Goal: Task Accomplishment & Management: Use online tool/utility

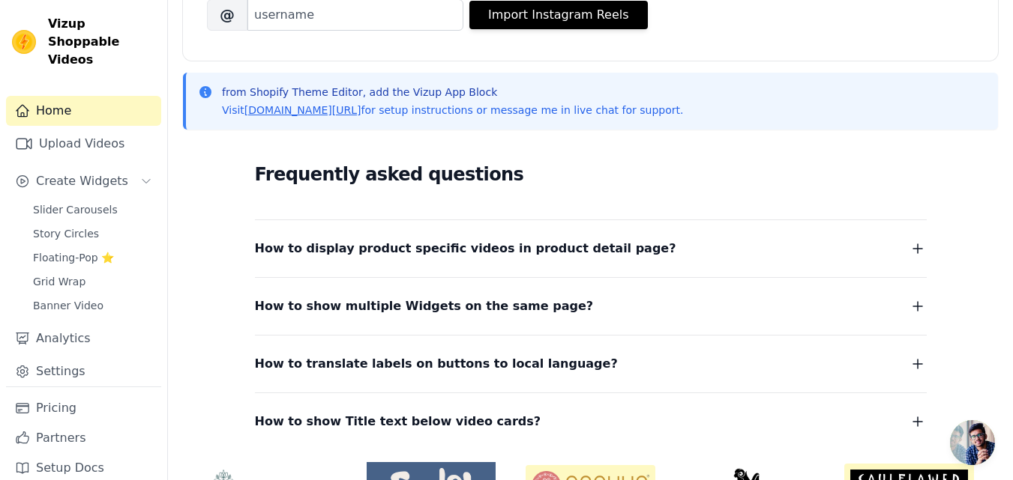
scroll to position [300, 0]
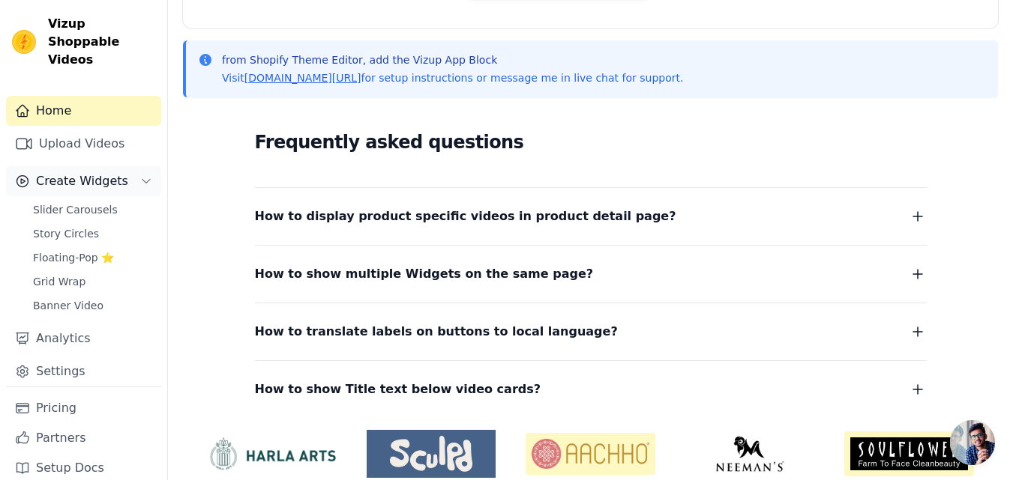
click at [110, 172] on span "Create Widgets" at bounding box center [82, 181] width 92 height 18
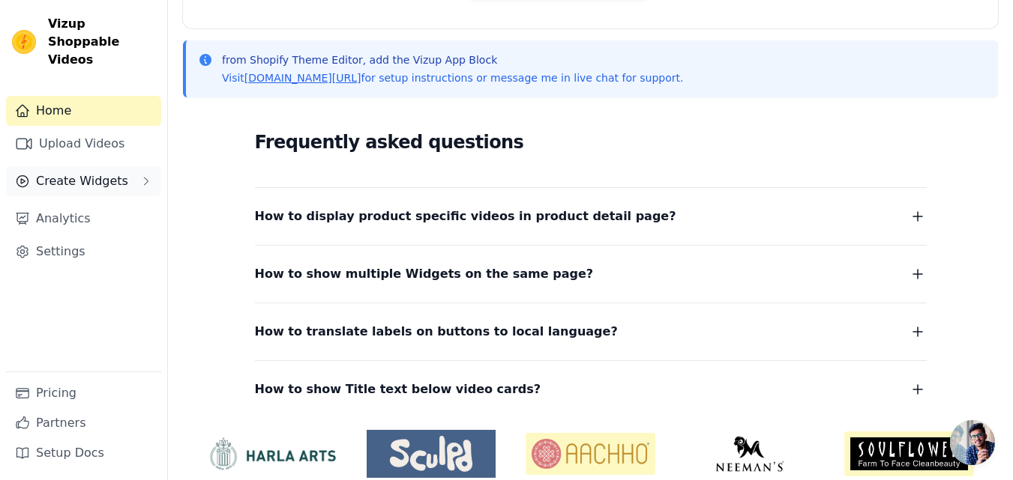
click at [110, 172] on span "Create Widgets" at bounding box center [82, 181] width 92 height 18
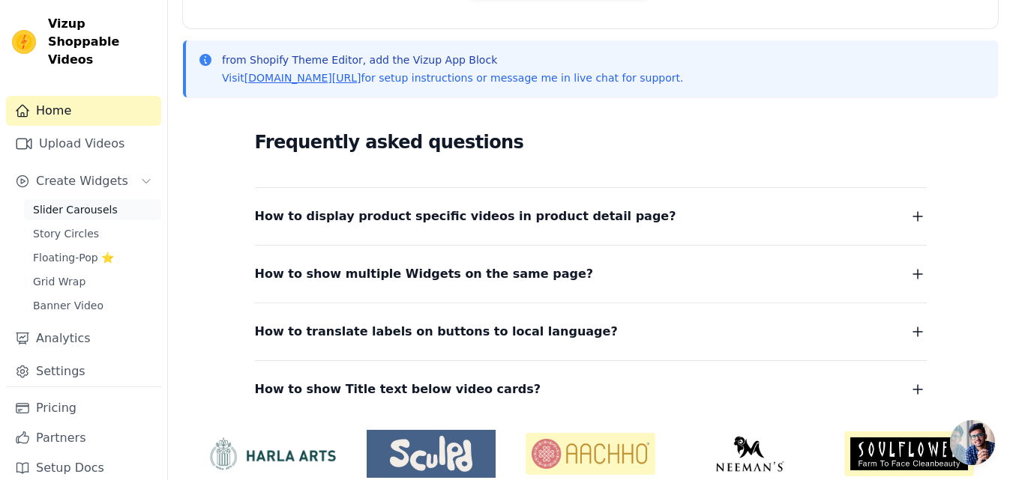
click at [83, 202] on span "Slider Carousels" at bounding box center [75, 209] width 85 height 15
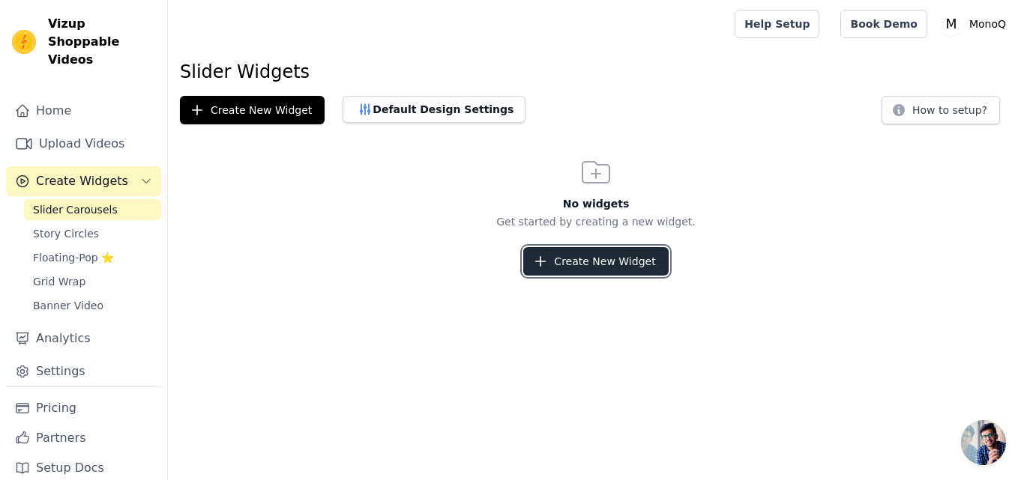
click at [590, 259] on button "Create New Widget" at bounding box center [595, 261] width 145 height 28
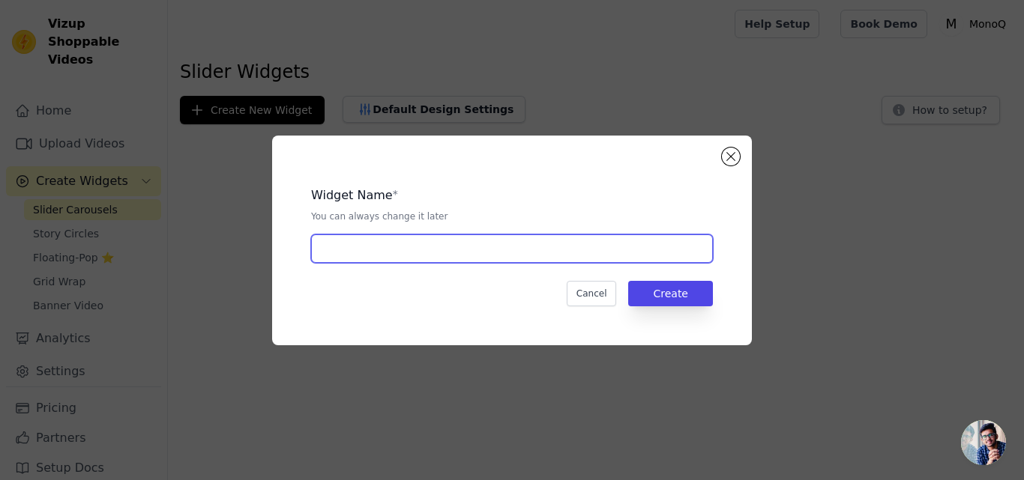
click at [458, 255] on input "text" at bounding box center [512, 249] width 402 height 28
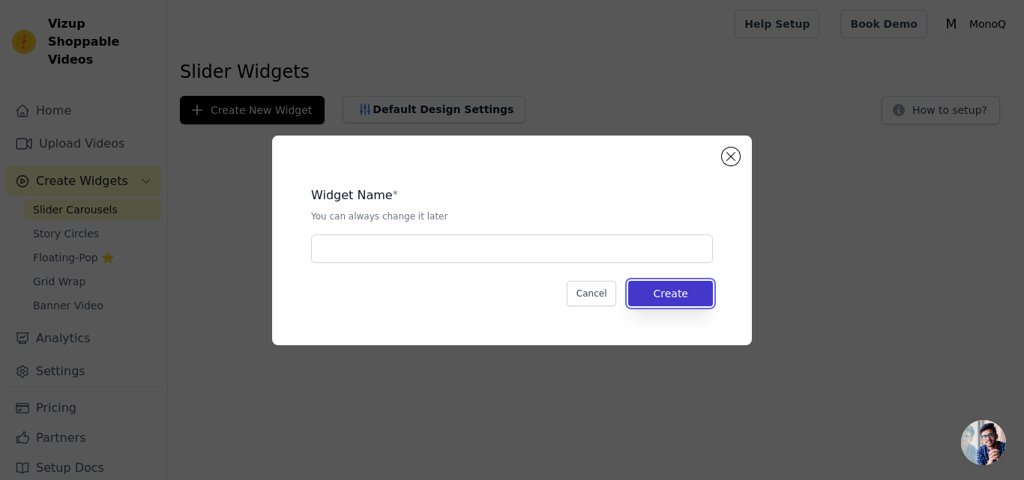
click at [681, 288] on button "Create" at bounding box center [670, 293] width 85 height 25
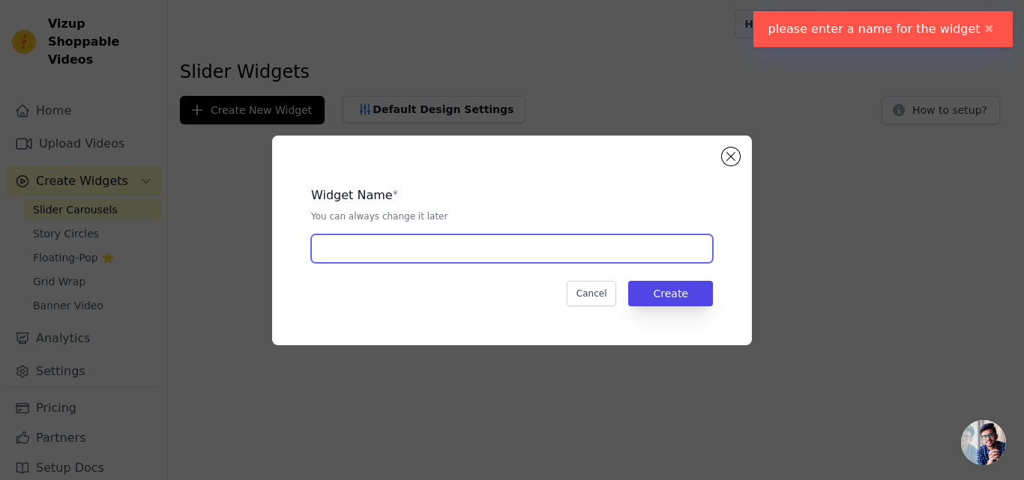
click at [399, 253] on input "text" at bounding box center [512, 249] width 402 height 28
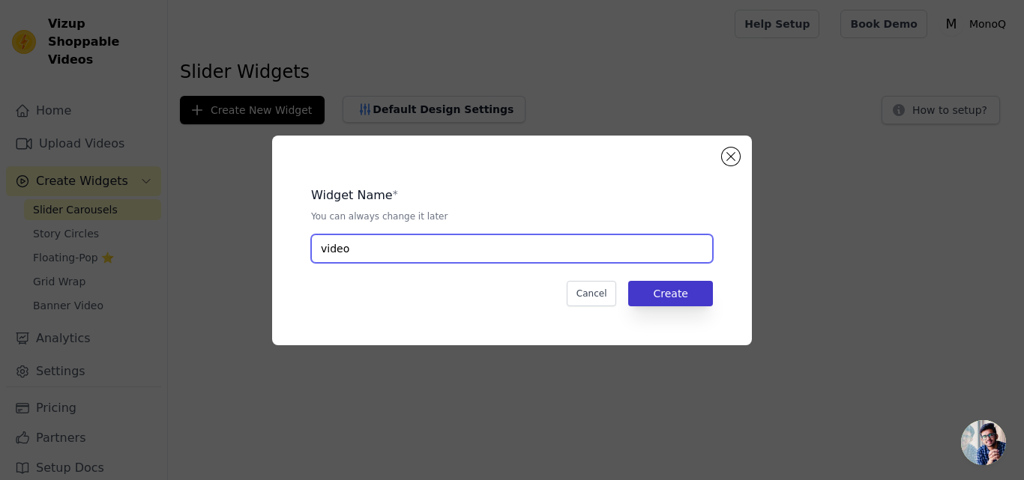
type input "video"
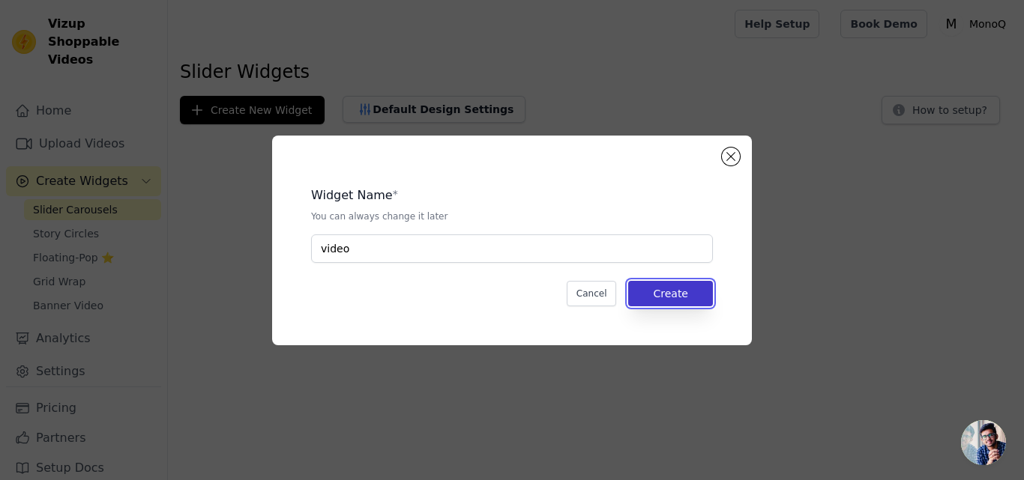
click at [675, 295] on button "Create" at bounding box center [670, 293] width 85 height 25
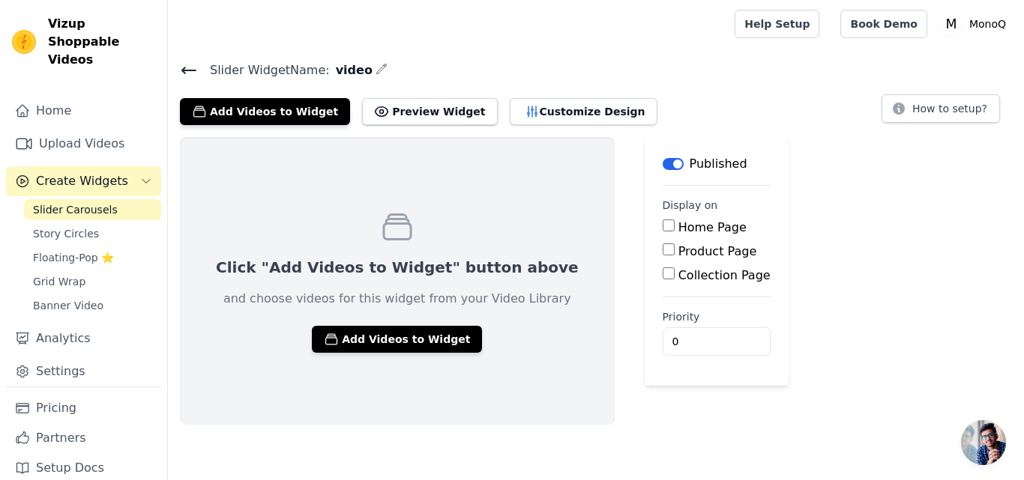
click at [663, 252] on input "Product Page" at bounding box center [669, 250] width 12 height 12
checkbox input "true"
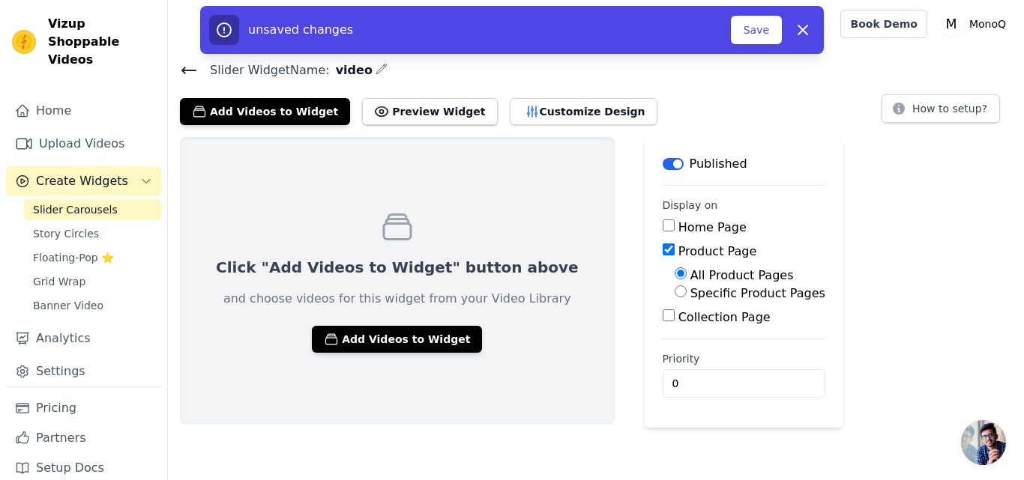
click at [690, 292] on label "Specific Product Pages" at bounding box center [757, 293] width 135 height 14
click at [675, 292] on input "Specific Product Pages" at bounding box center [681, 292] width 12 height 12
radio input "true"
click at [675, 274] on input "All Product Pages" at bounding box center [681, 274] width 12 height 12
radio input "true"
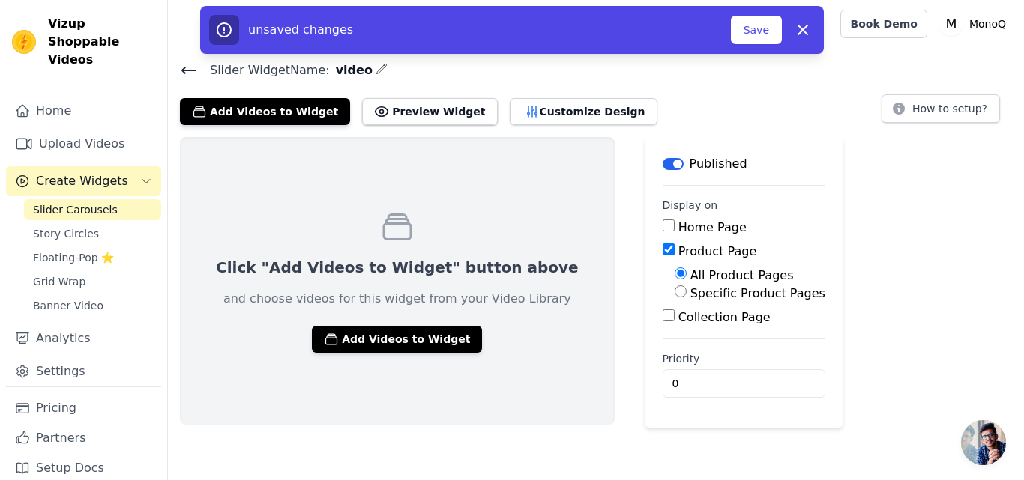
click at [663, 221] on input "Home Page" at bounding box center [669, 226] width 12 height 12
checkbox input "true"
click at [663, 317] on input "Collection Page" at bounding box center [669, 316] width 12 height 12
checkbox input "true"
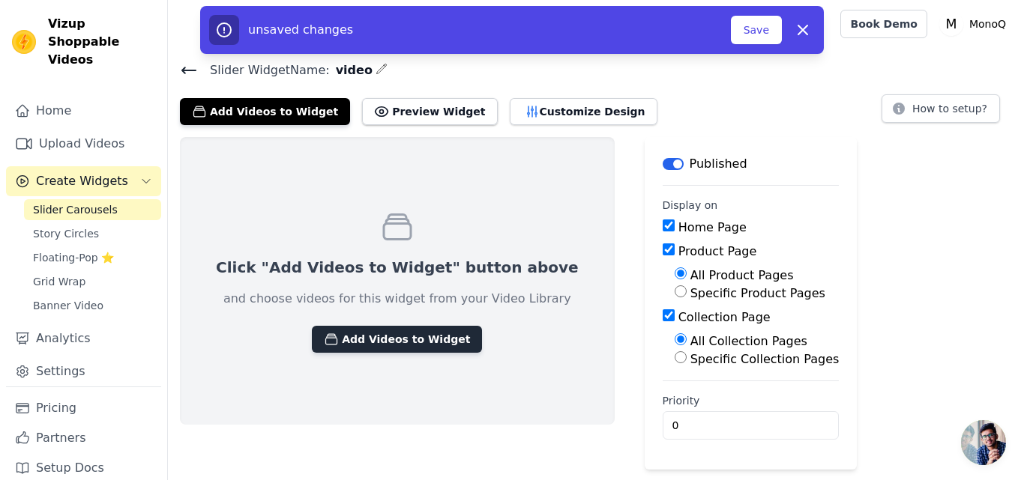
click at [367, 336] on button "Add Videos to Widget" at bounding box center [397, 339] width 170 height 27
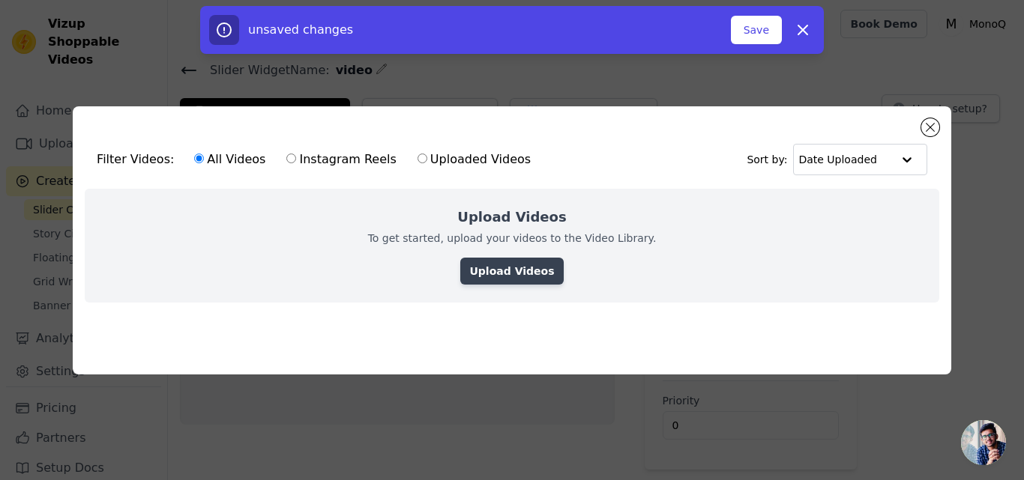
click at [513, 270] on link "Upload Videos" at bounding box center [511, 271] width 103 height 27
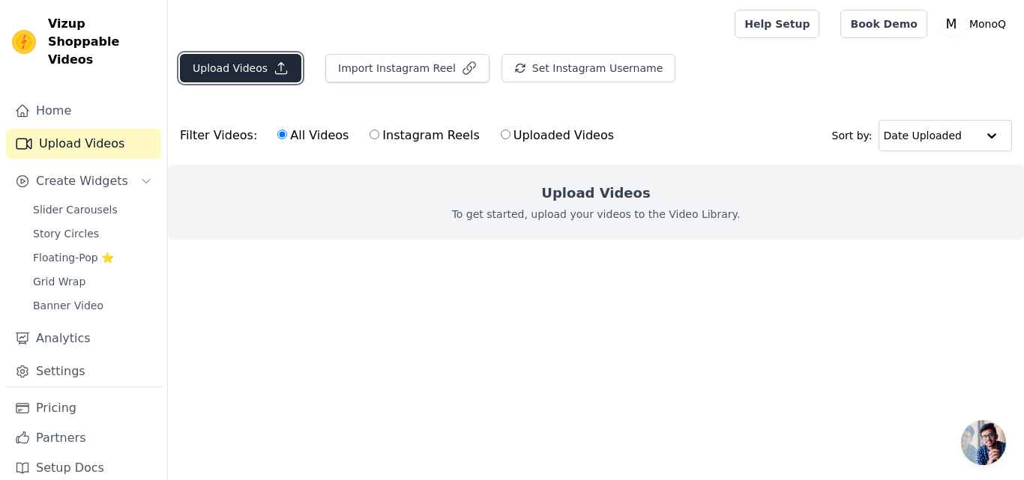
click at [231, 64] on button "Upload Videos" at bounding box center [240, 68] width 121 height 28
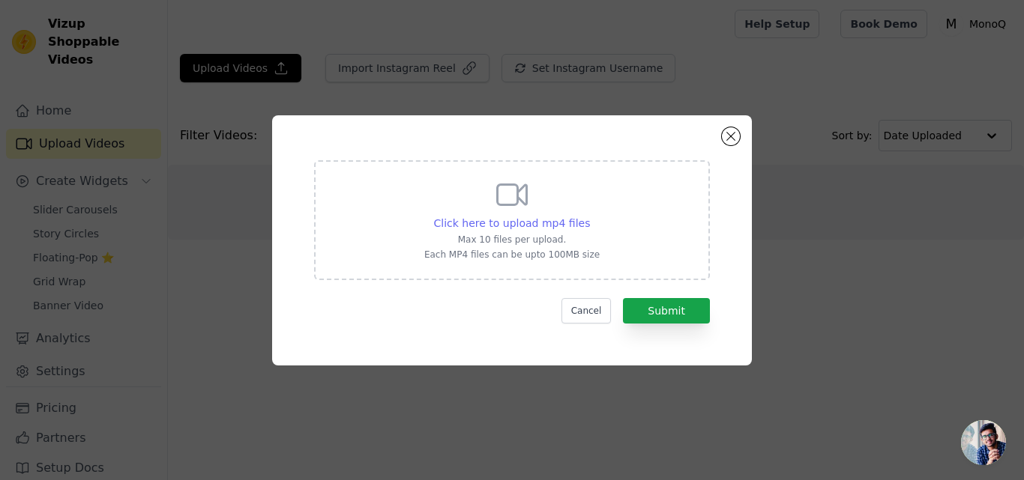
click at [510, 223] on span "Click here to upload mp4 files" at bounding box center [512, 223] width 157 height 12
click at [589, 216] on input "Click here to upload mp4 files Max 10 files per upload. Each MP4 files can be u…" at bounding box center [589, 215] width 1 height 1
type input "C:\fakepath\Perfect_🔥_I’ll_give_you_a_rea.mp4"
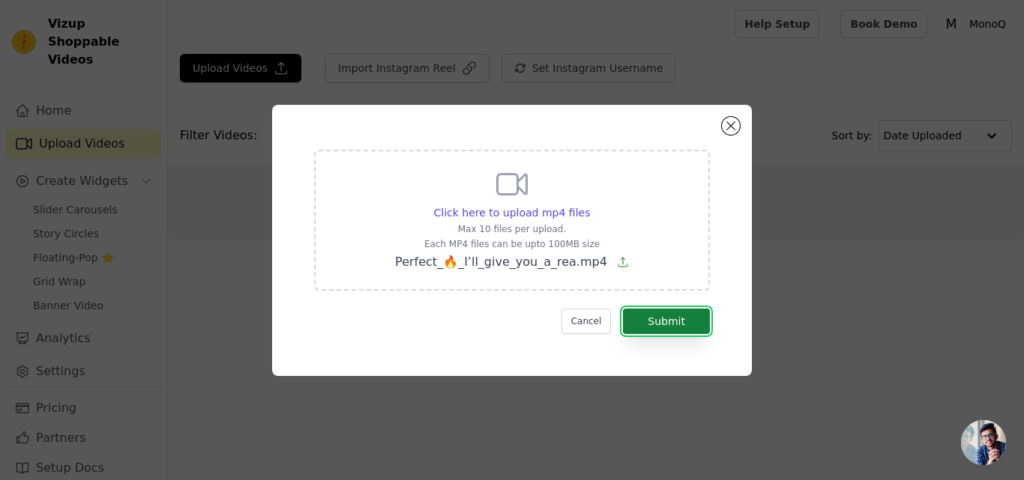
click at [680, 320] on button "Submit" at bounding box center [666, 321] width 87 height 25
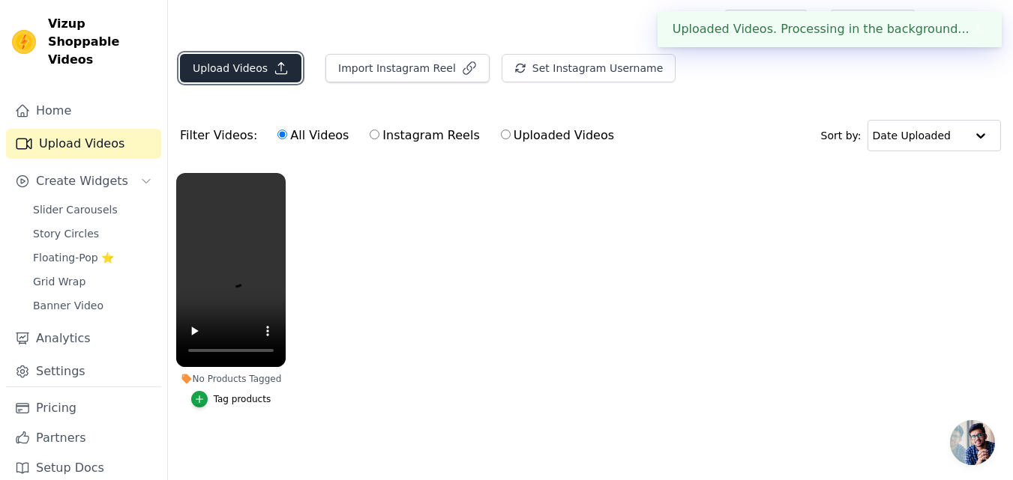
click at [241, 64] on button "Upload Videos" at bounding box center [240, 68] width 121 height 28
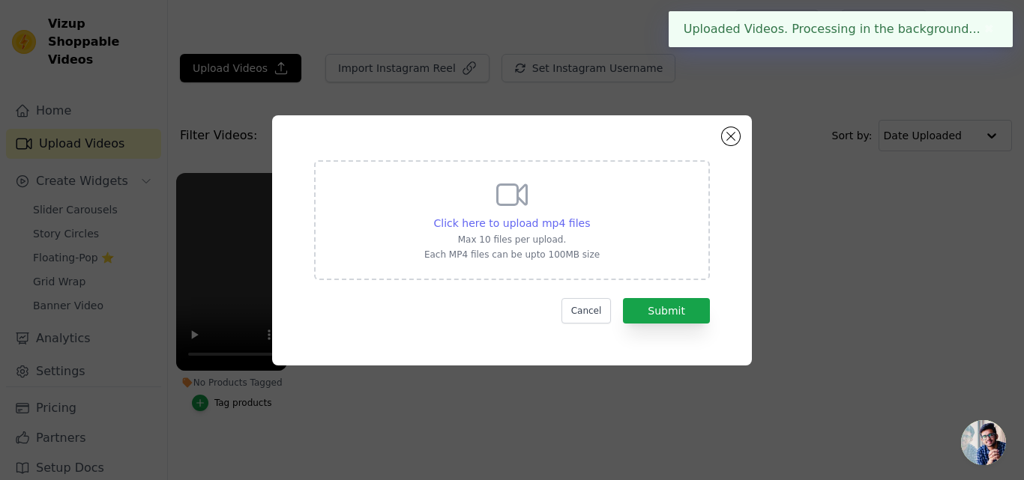
click at [500, 226] on span "Click here to upload mp4 files" at bounding box center [512, 223] width 157 height 12
click at [589, 216] on input "Click here to upload mp4 files Max 10 files per upload. Each MP4 files can be u…" at bounding box center [589, 215] width 1 height 1
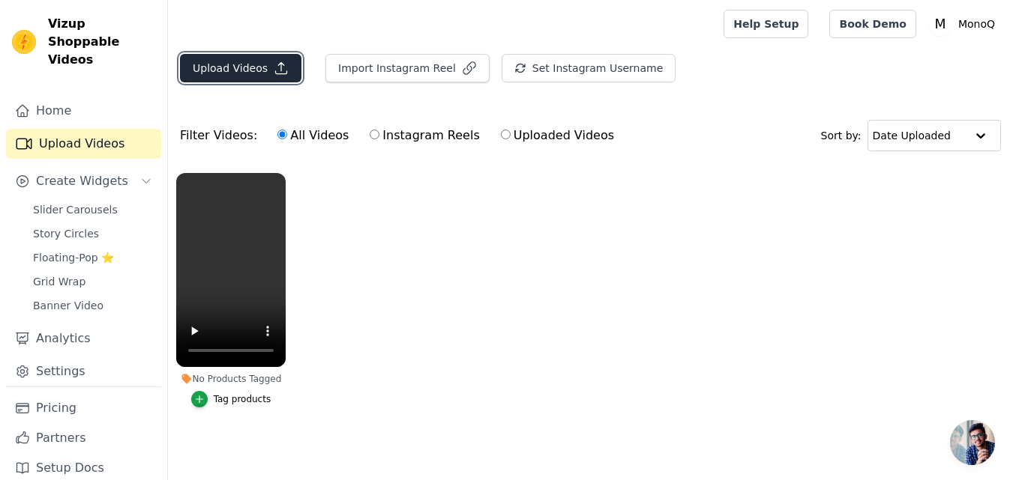
click at [231, 60] on button "Upload Videos" at bounding box center [240, 68] width 121 height 28
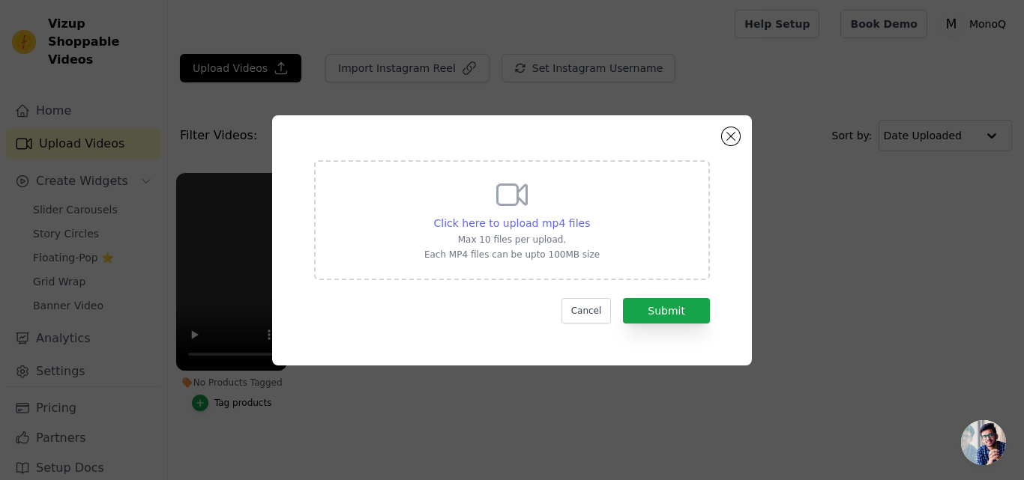
click at [492, 223] on span "Click here to upload mp4 files" at bounding box center [512, 223] width 157 height 12
click at [589, 216] on input "Click here to upload mp4 files Max 10 files per upload. Each MP4 files can be u…" at bounding box center [589, 215] width 1 height 1
type input "C:\fakepath\Oversize_T_Shirt_Indian_Model_Video.mp4"
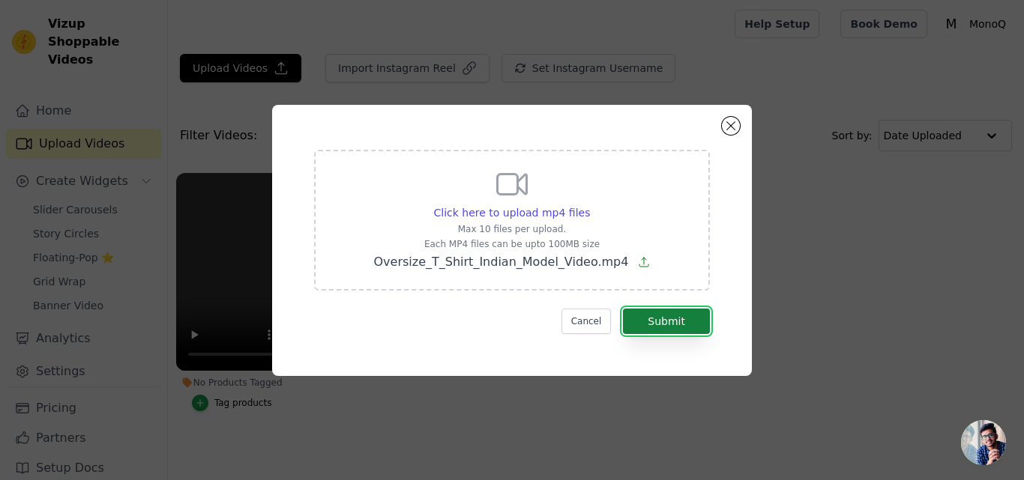
click at [676, 322] on button "Submit" at bounding box center [666, 321] width 87 height 25
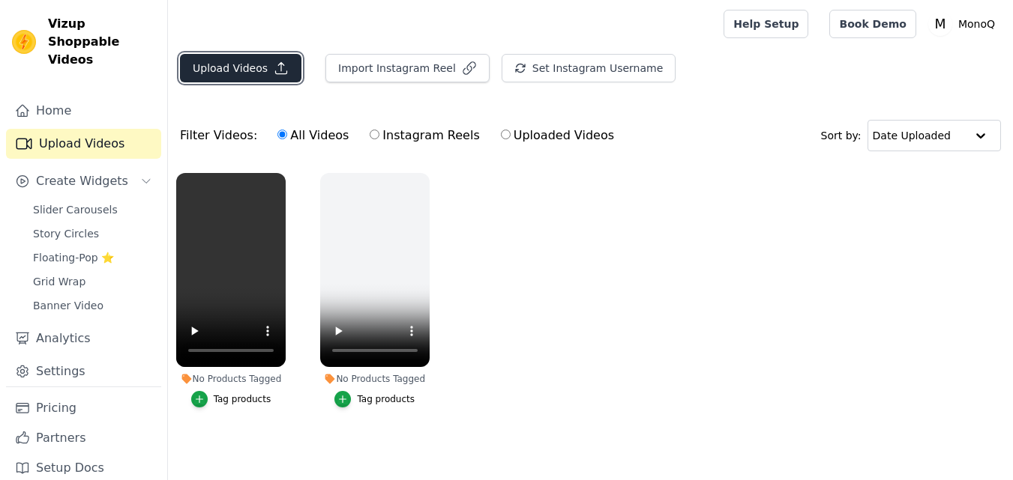
click at [232, 64] on button "Upload Videos" at bounding box center [240, 68] width 121 height 28
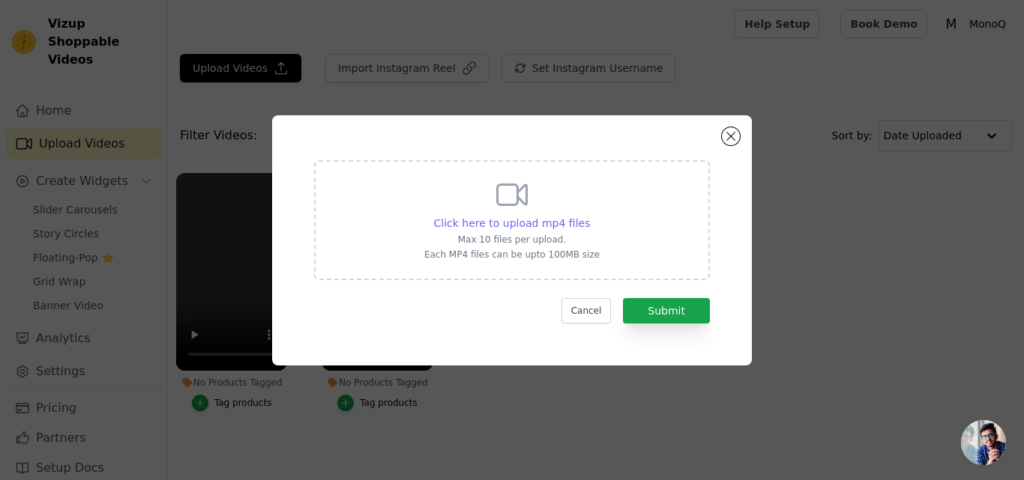
click at [517, 222] on span "Click here to upload mp4 files" at bounding box center [512, 223] width 157 height 12
click at [589, 216] on input "Click here to upload mp4 files Max 10 files per upload. Each MP4 files can be u…" at bounding box center [589, 215] width 1 height 1
type input "C:\fakepath\UGC_Crop_Top_Video_Script_Generation (2).mp4"
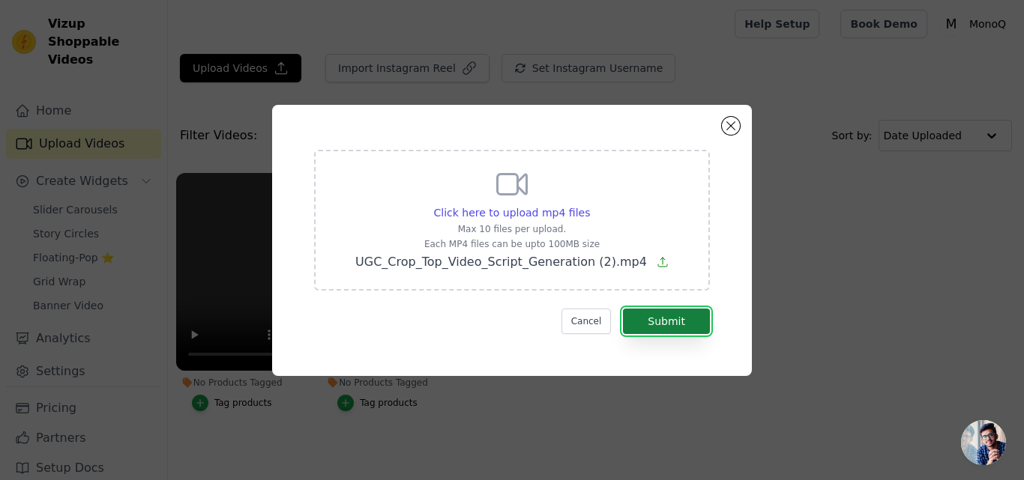
click at [668, 316] on button "Submit" at bounding box center [666, 321] width 87 height 25
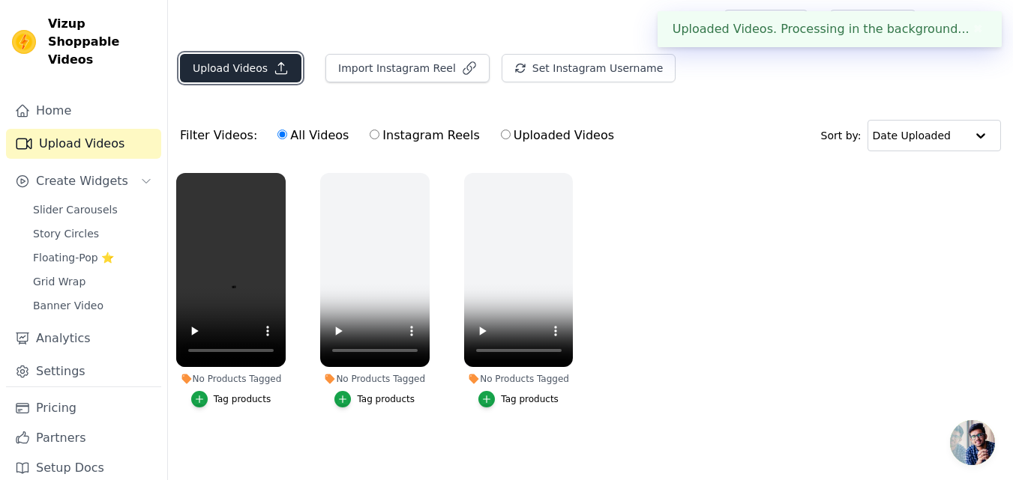
click at [222, 68] on button "Upload Videos" at bounding box center [240, 68] width 121 height 28
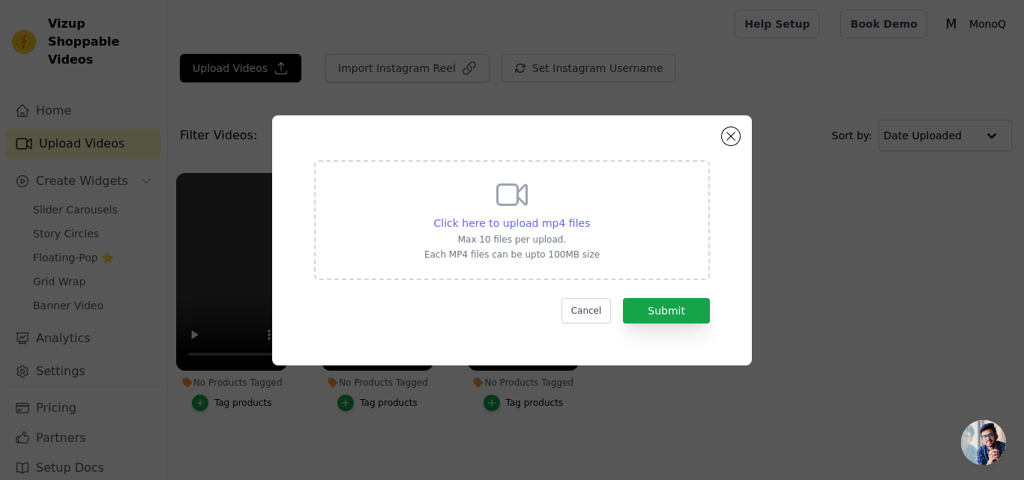
click at [516, 220] on span "Click here to upload mp4 files" at bounding box center [512, 223] width 157 height 12
click at [589, 216] on input "Click here to upload mp4 files Max 10 files per upload. Each MP4 files can be u…" at bounding box center [589, 215] width 1 height 1
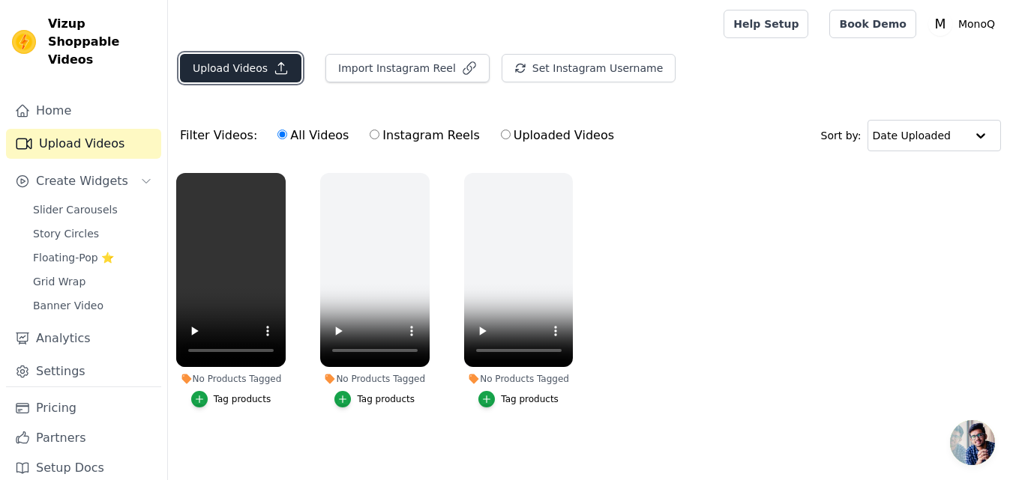
click at [229, 70] on button "Upload Videos" at bounding box center [240, 68] width 121 height 28
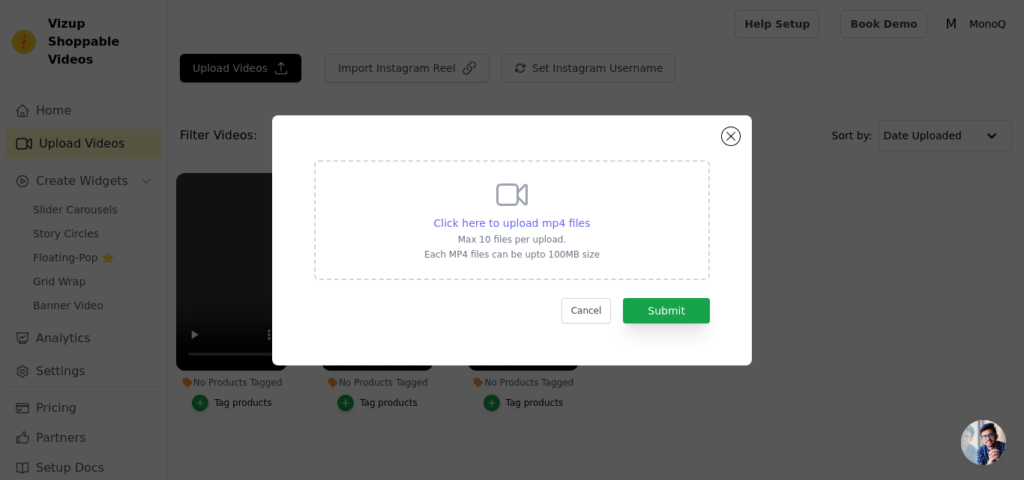
click at [506, 219] on span "Click here to upload mp4 files" at bounding box center [512, 223] width 157 height 12
click at [589, 216] on input "Click here to upload mp4 files Max 10 files per upload. Each MP4 files can be u…" at bounding box center [589, 215] width 1 height 1
type input "C:\fakepath\UGC_Video_Script_For_Monoq_Oversized_Tee.mp4"
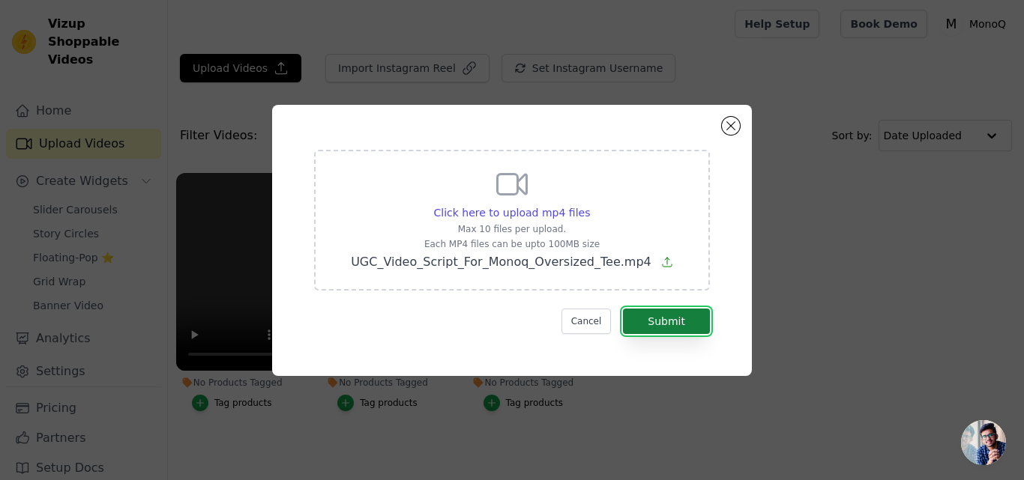
click at [667, 322] on button "Submit" at bounding box center [666, 321] width 87 height 25
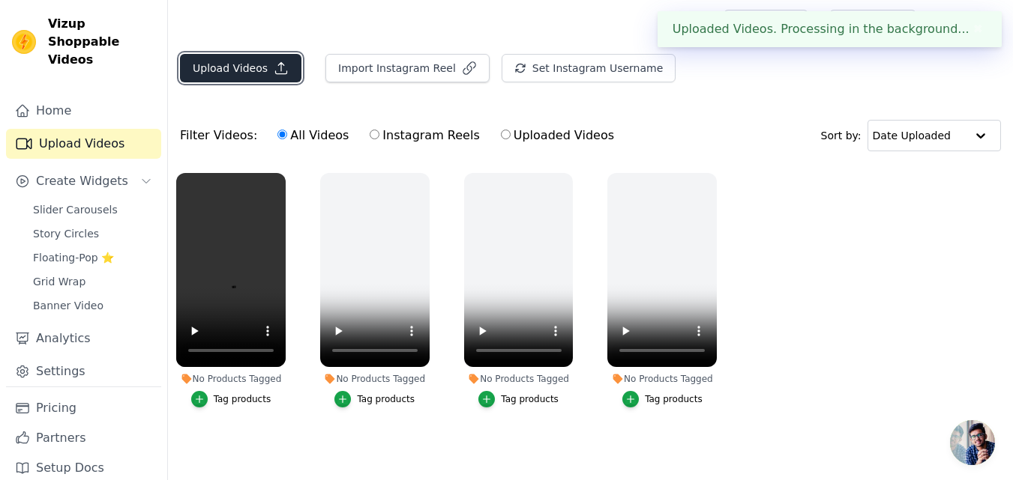
click at [241, 68] on button "Upload Videos" at bounding box center [240, 68] width 121 height 28
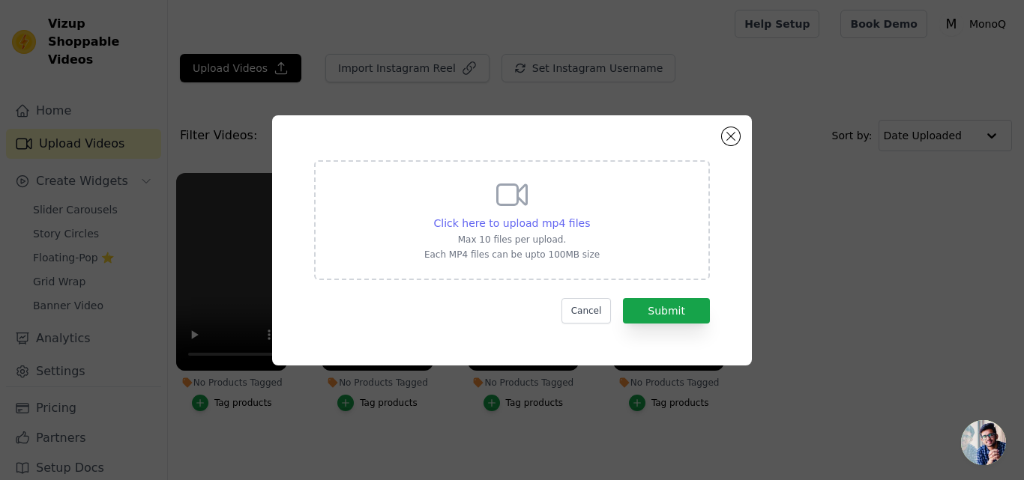
click at [521, 225] on span "Click here to upload mp4 files" at bounding box center [512, 223] width 157 height 12
click at [589, 216] on input "Click here to upload mp4 files Max 10 files per upload. Each MP4 files can be u…" at bounding box center [589, 215] width 1 height 1
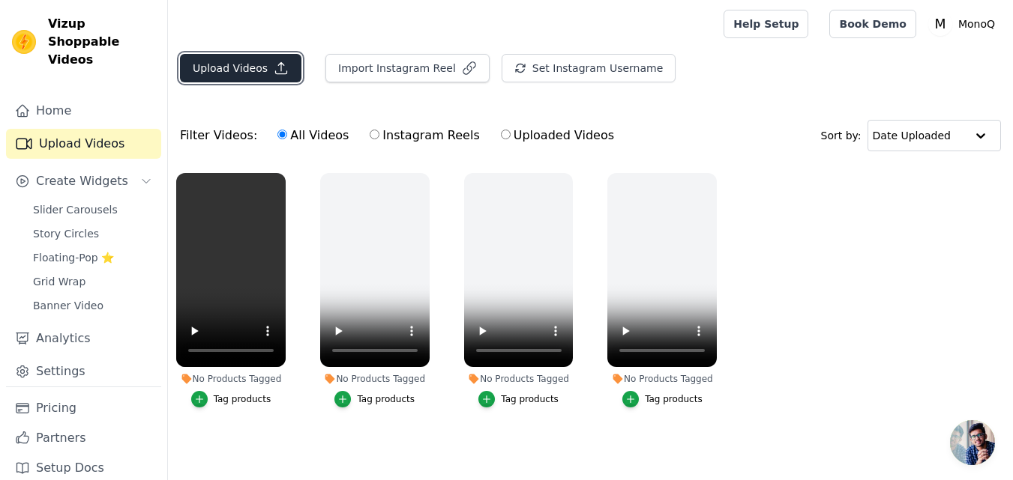
click at [229, 68] on button "Upload Videos" at bounding box center [240, 68] width 121 height 28
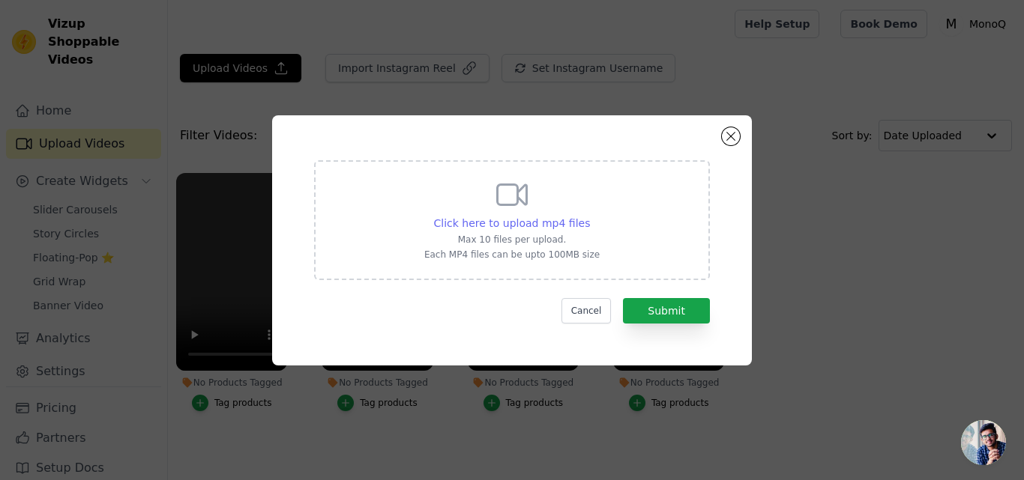
click at [510, 218] on span "Click here to upload mp4 files" at bounding box center [512, 223] width 157 height 12
click at [589, 216] on input "Click here to upload mp4 files Max 10 files per upload. Each MP4 files can be u…" at bounding box center [589, 215] width 1 height 1
type input "C:\fakepath\Here’s_a_UGC_User_Generated_C.mp4"
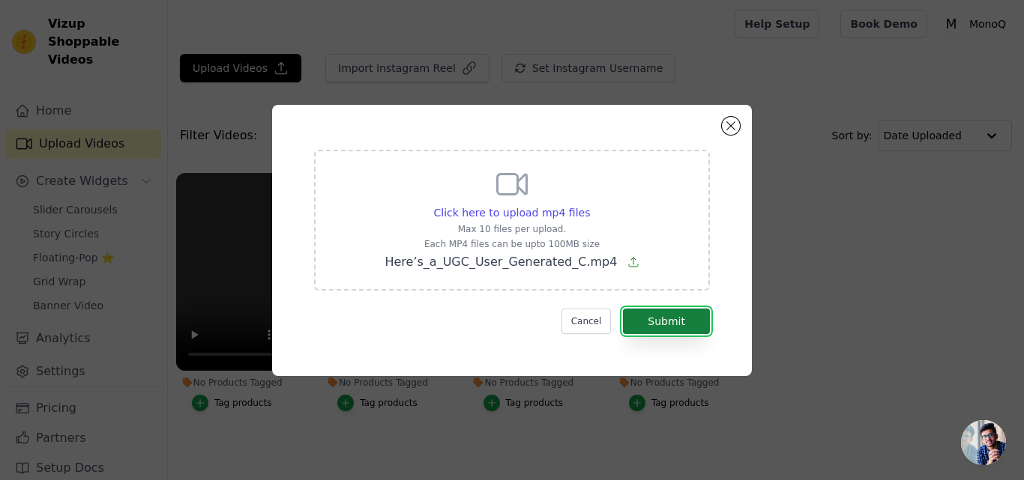
click at [667, 316] on button "Submit" at bounding box center [666, 321] width 87 height 25
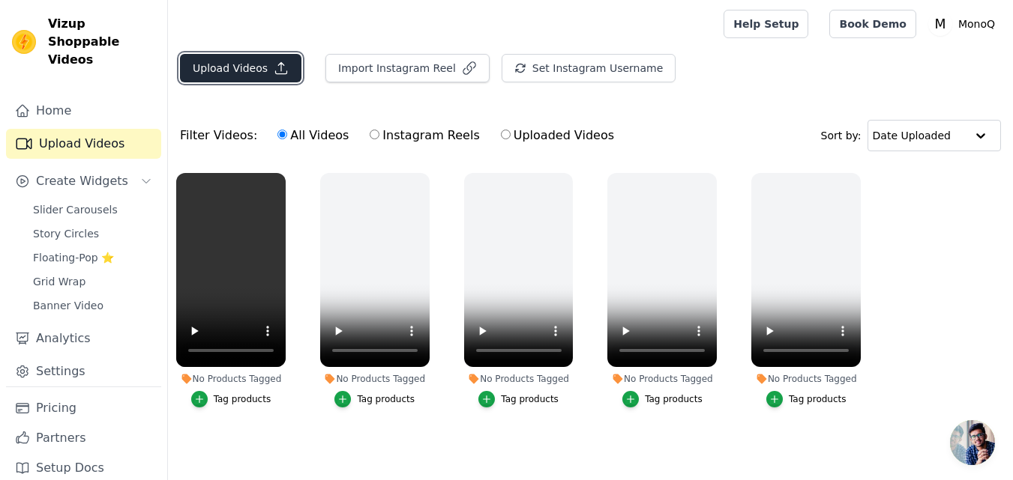
click at [253, 70] on button "Upload Videos" at bounding box center [240, 68] width 121 height 28
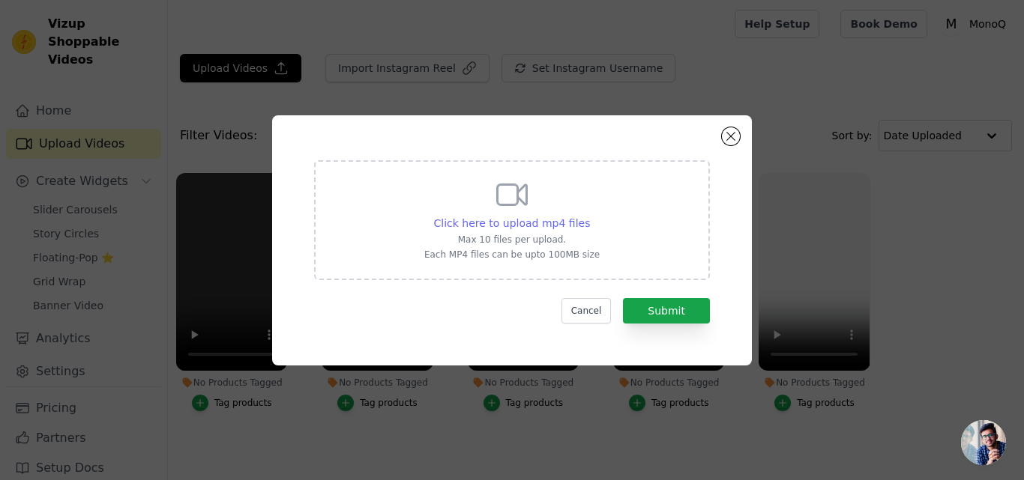
click at [502, 217] on span "Click here to upload mp4 files" at bounding box center [512, 223] width 157 height 12
click at [589, 216] on input "Click here to upload mp4 files Max 10 files per upload. Each MP4 files can be u…" at bounding box center [589, 215] width 1 height 1
type input "C:\fakepath\WhatsApp Video [DATE] 5.20.02 PM.mp4"
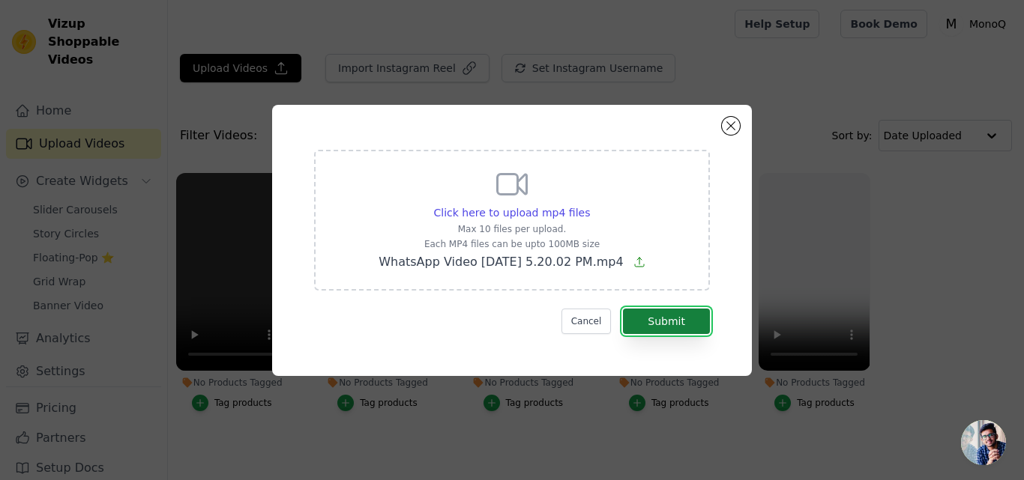
click at [681, 313] on button "Submit" at bounding box center [666, 321] width 87 height 25
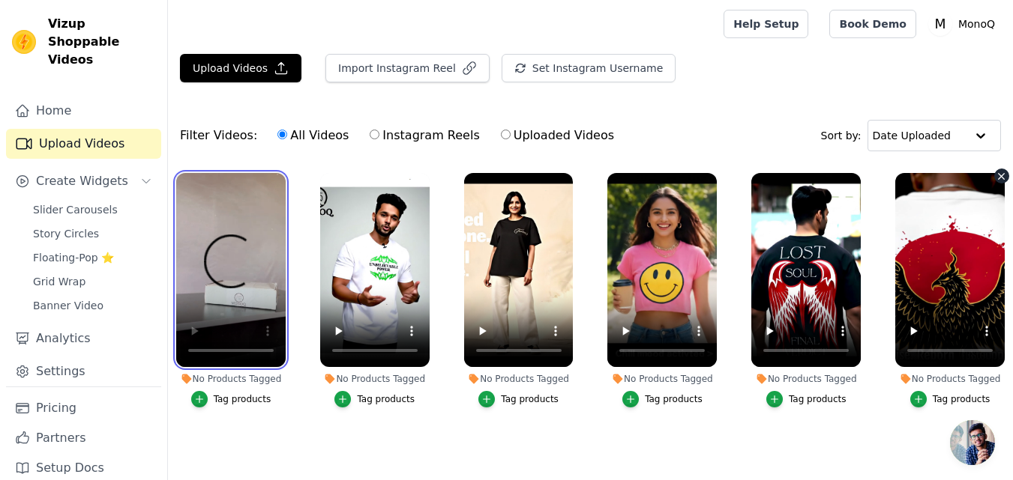
drag, startPoint x: 234, startPoint y: 272, endPoint x: 921, endPoint y: 306, distance: 688.1
click at [921, 306] on ul "No Products Tagged Tag products No Products Tagged Tag products No Products Tag…" at bounding box center [590, 317] width 845 height 305
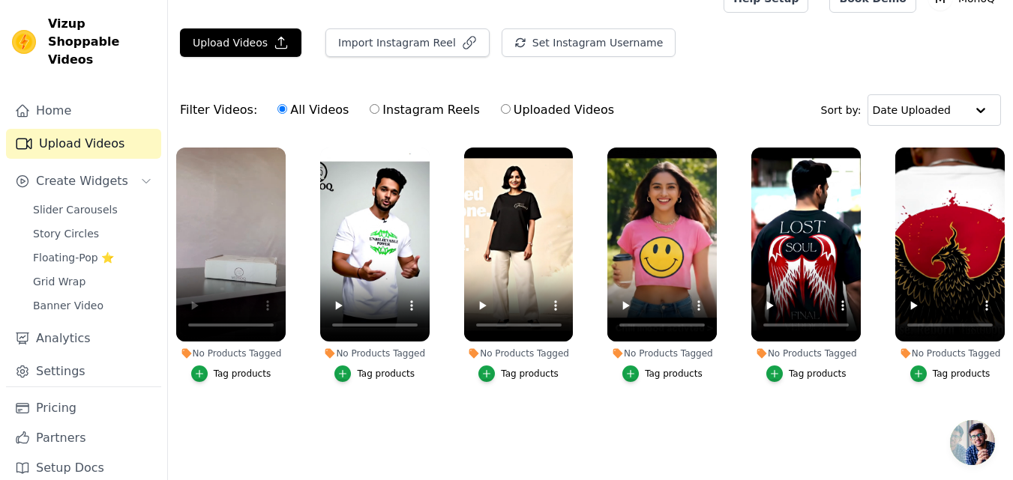
scroll to position [33, 0]
click at [228, 368] on div "Tag products" at bounding box center [243, 374] width 58 height 12
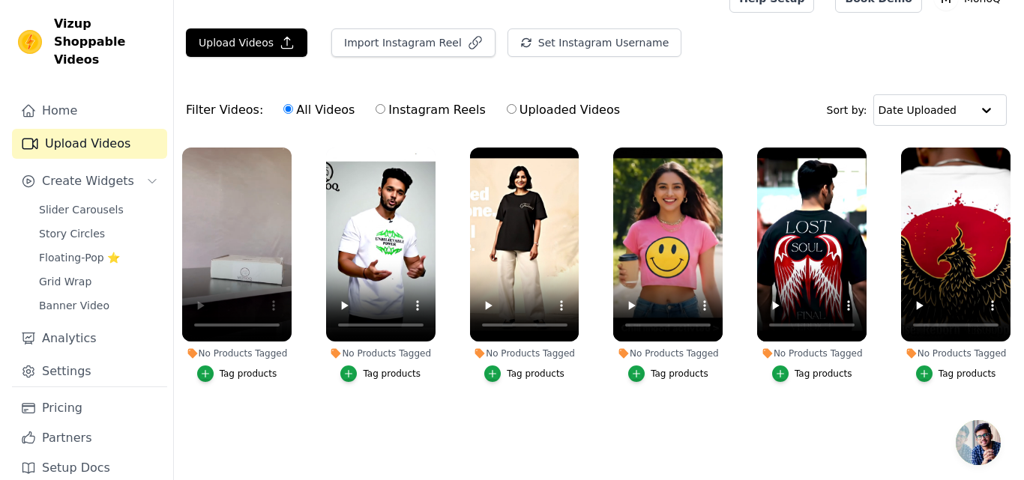
scroll to position [0, 0]
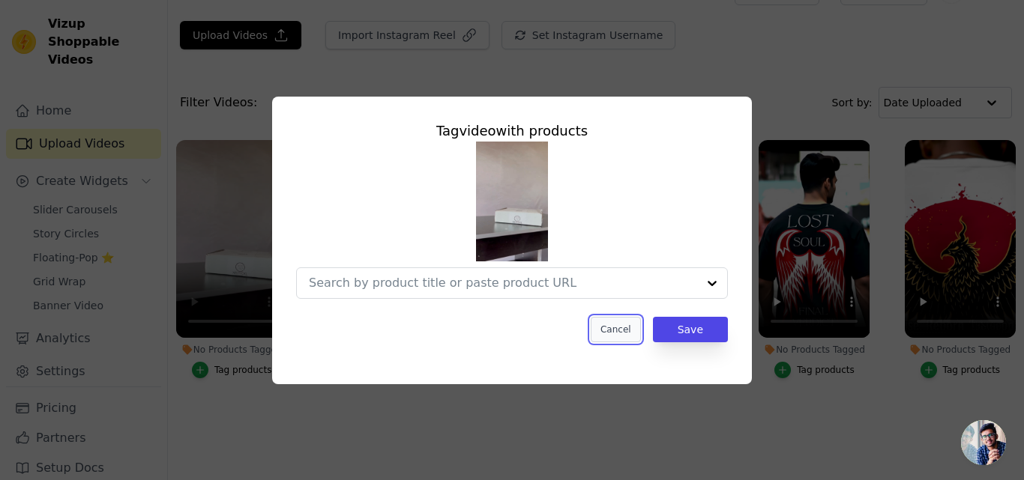
click at [621, 328] on button "Cancel" at bounding box center [616, 329] width 50 height 25
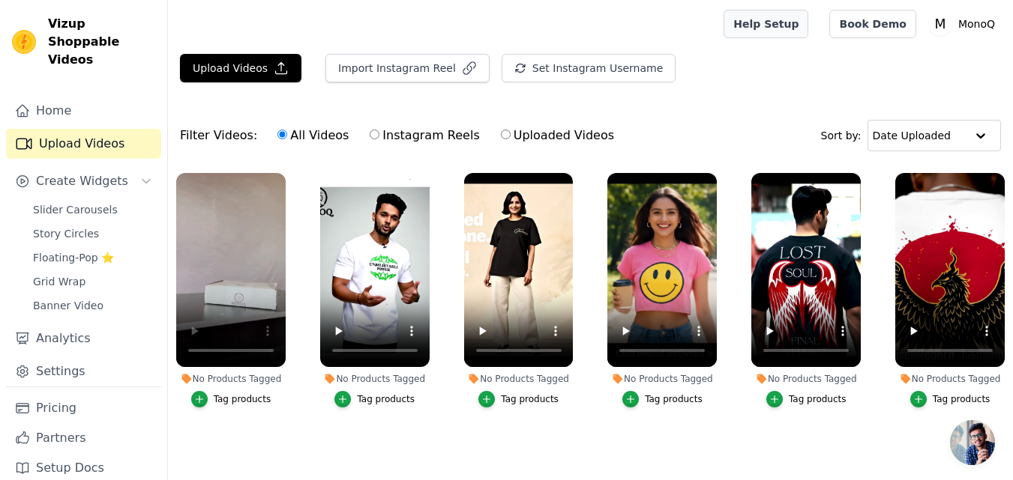
click at [797, 27] on link "Help Setup" at bounding box center [765, 24] width 85 height 28
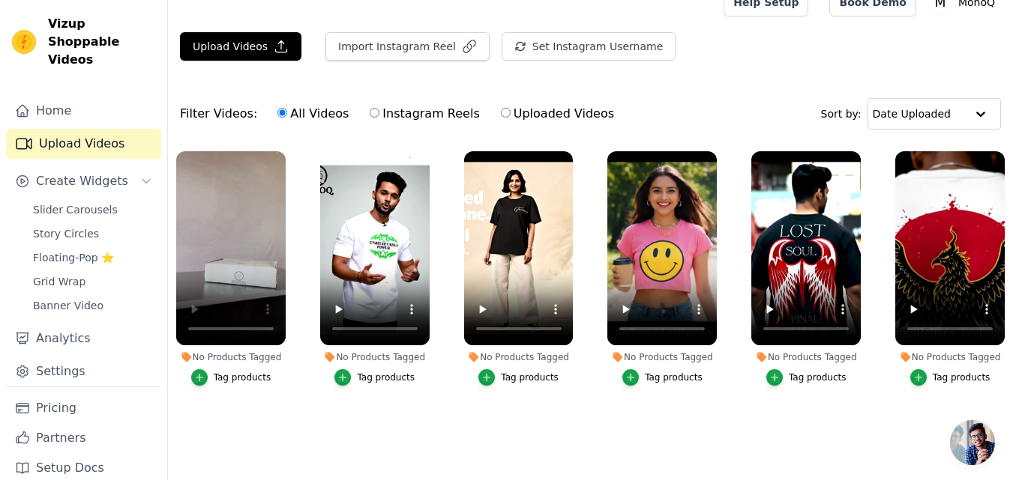
scroll to position [33, 0]
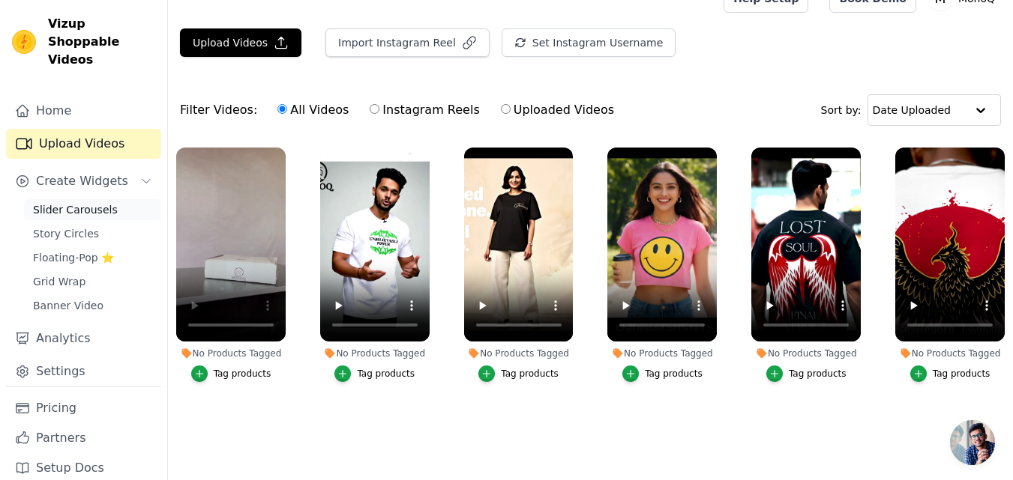
click at [89, 202] on span "Slider Carousels" at bounding box center [75, 209] width 85 height 15
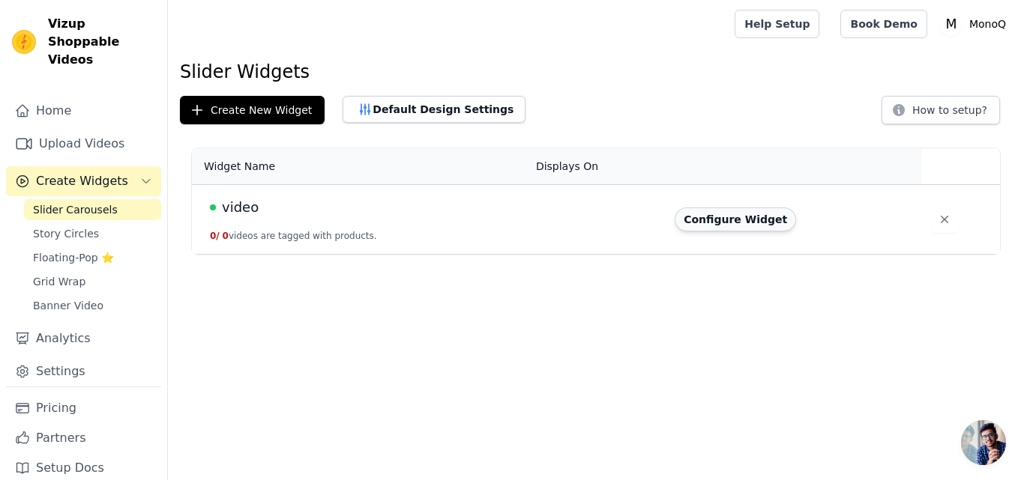
click at [736, 214] on button "Configure Widget" at bounding box center [735, 220] width 121 height 24
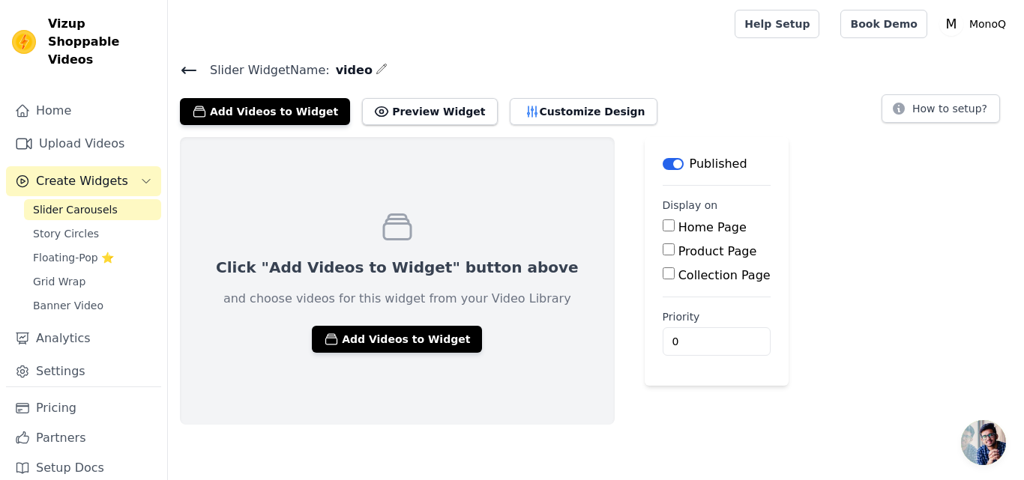
click at [663, 228] on input "Home Page" at bounding box center [669, 226] width 12 height 12
checkbox input "true"
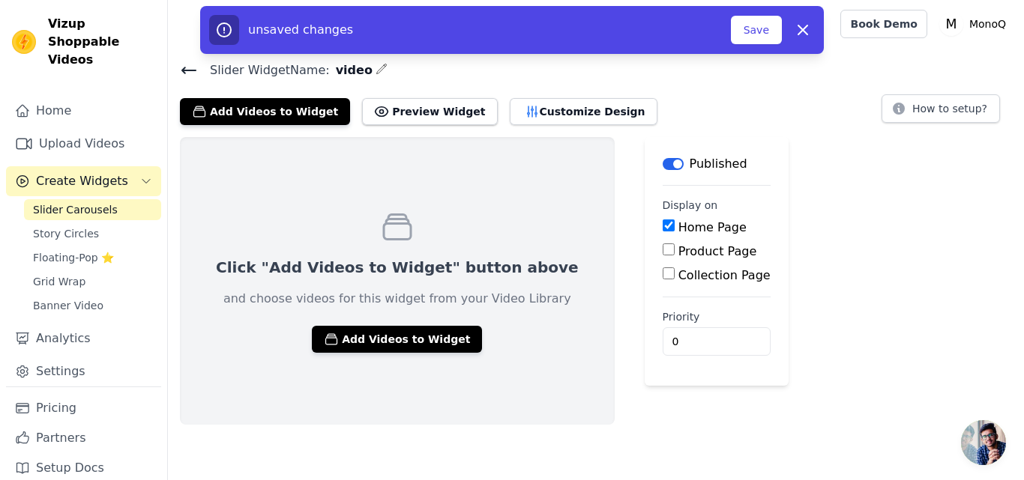
click at [663, 247] on input "Product Page" at bounding box center [669, 250] width 12 height 12
checkbox input "true"
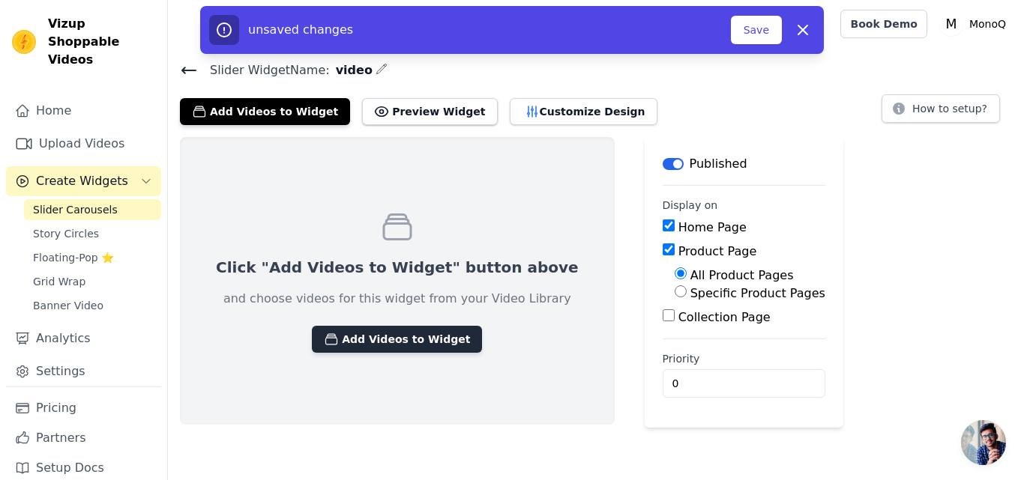
click at [376, 337] on button "Add Videos to Widget" at bounding box center [397, 339] width 170 height 27
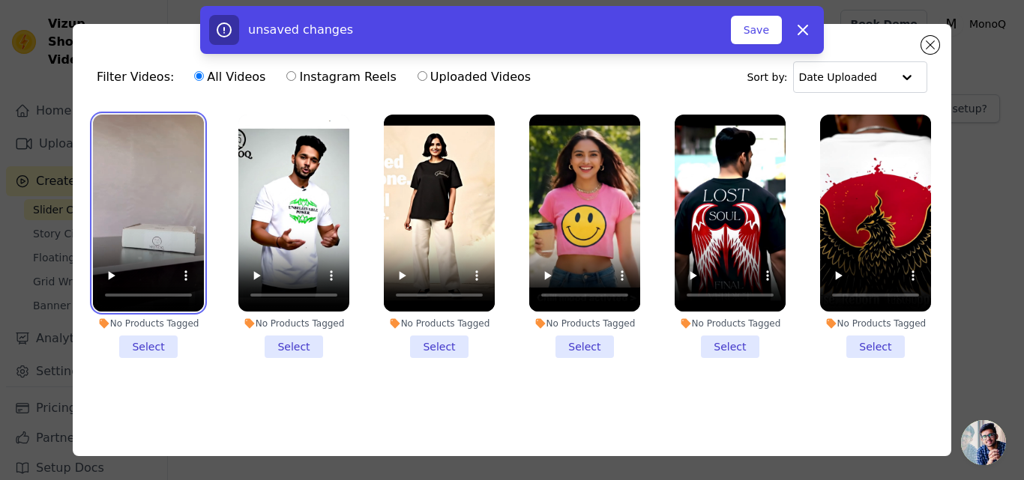
click at [175, 196] on video at bounding box center [148, 213] width 111 height 197
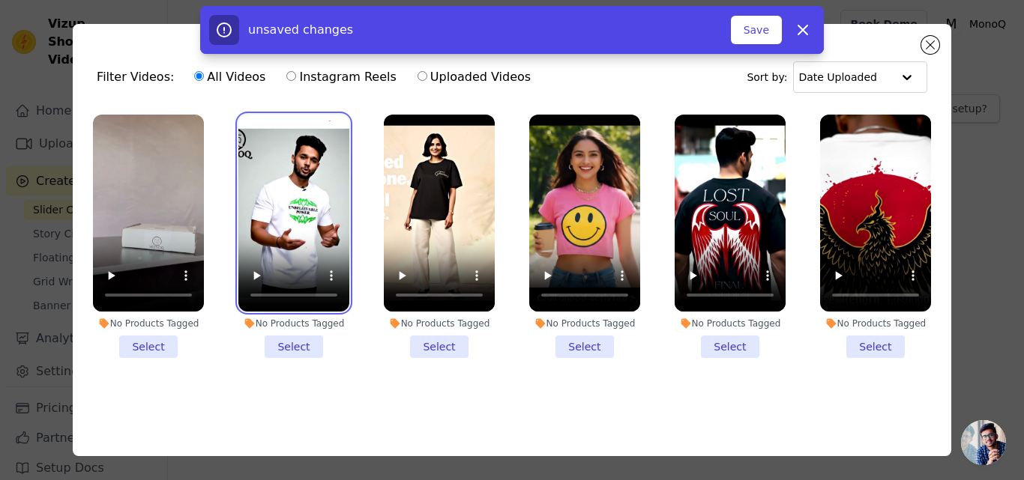
click at [301, 213] on video at bounding box center [293, 213] width 111 height 197
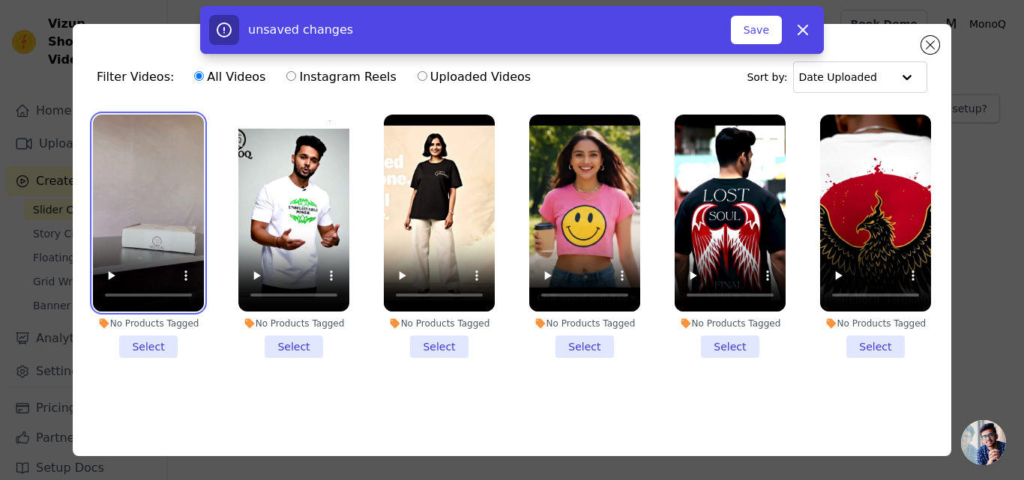
click at [115, 216] on video at bounding box center [148, 213] width 111 height 197
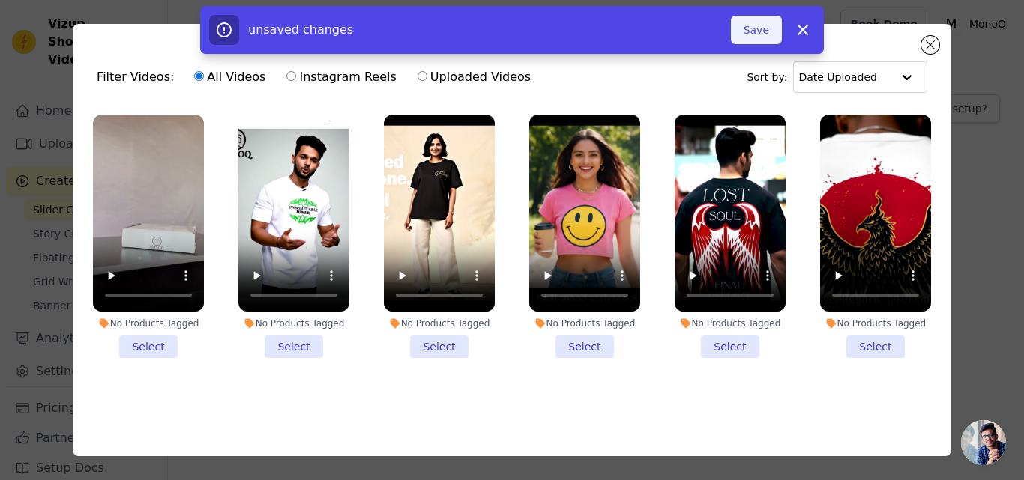
click at [761, 30] on button "Save" at bounding box center [756, 30] width 51 height 28
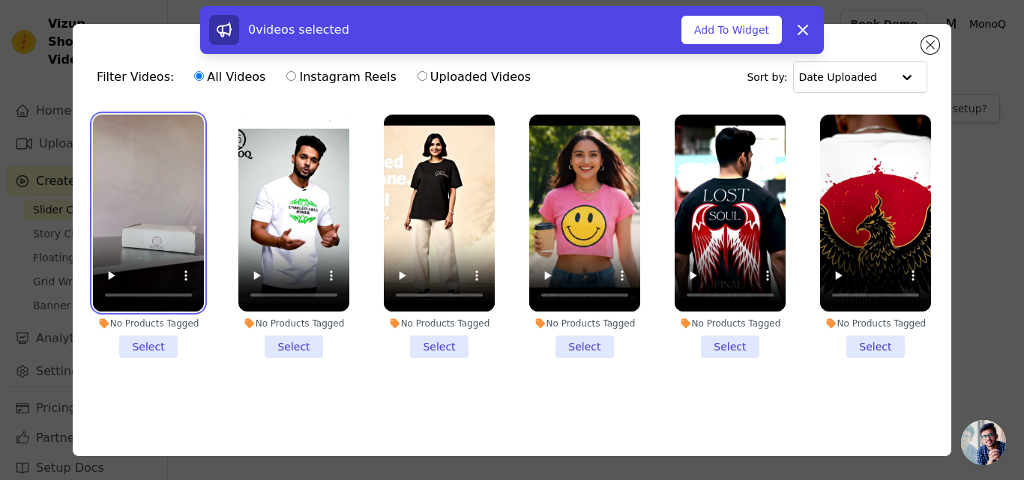
click at [175, 179] on video at bounding box center [148, 213] width 111 height 197
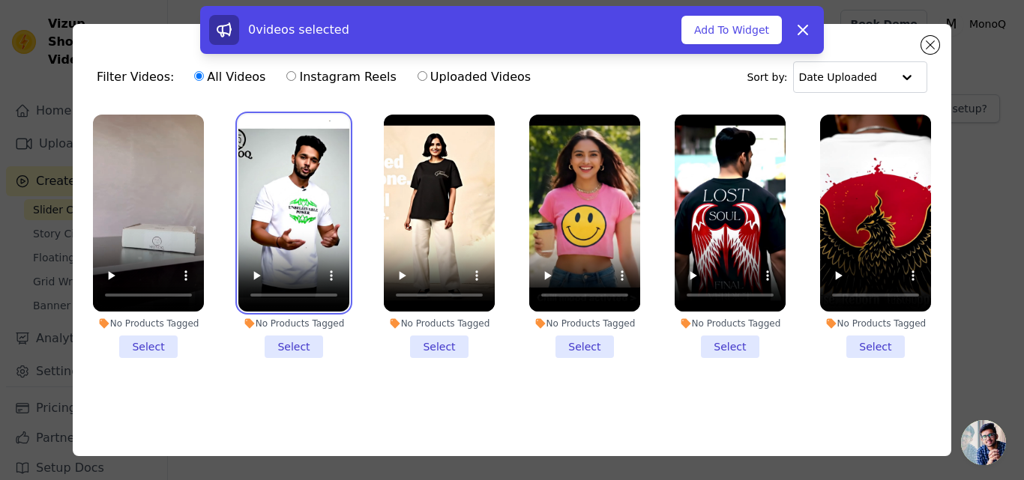
click at [277, 181] on video at bounding box center [293, 213] width 111 height 197
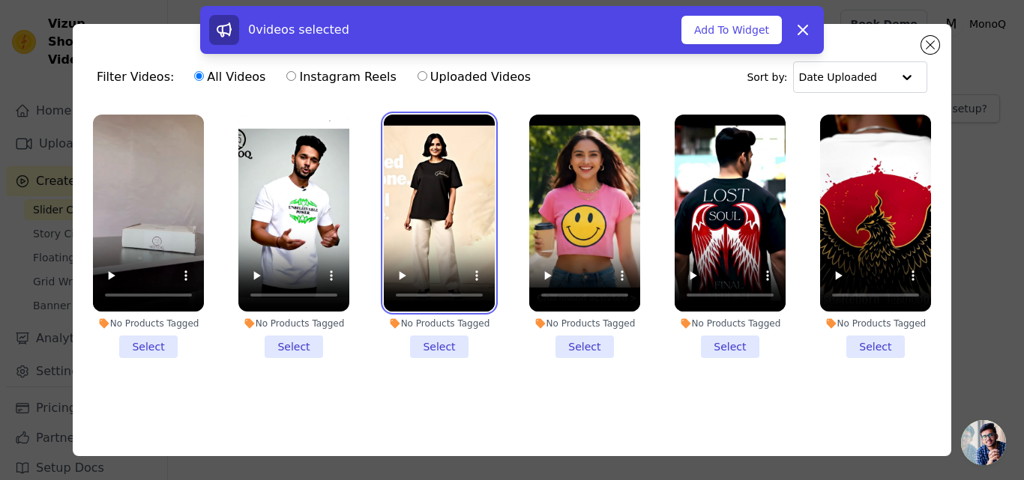
click at [453, 199] on video at bounding box center [439, 213] width 111 height 197
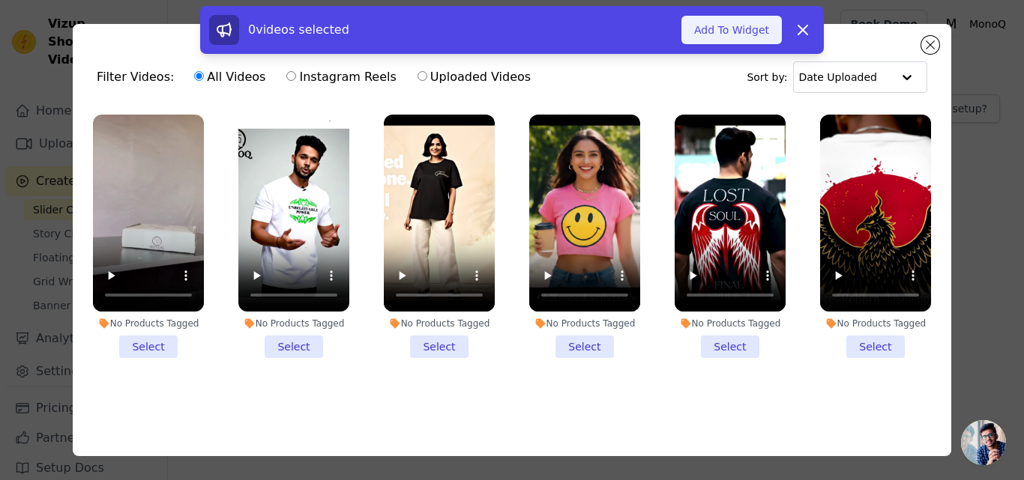
click at [731, 31] on button "Add To Widget" at bounding box center [731, 30] width 100 height 28
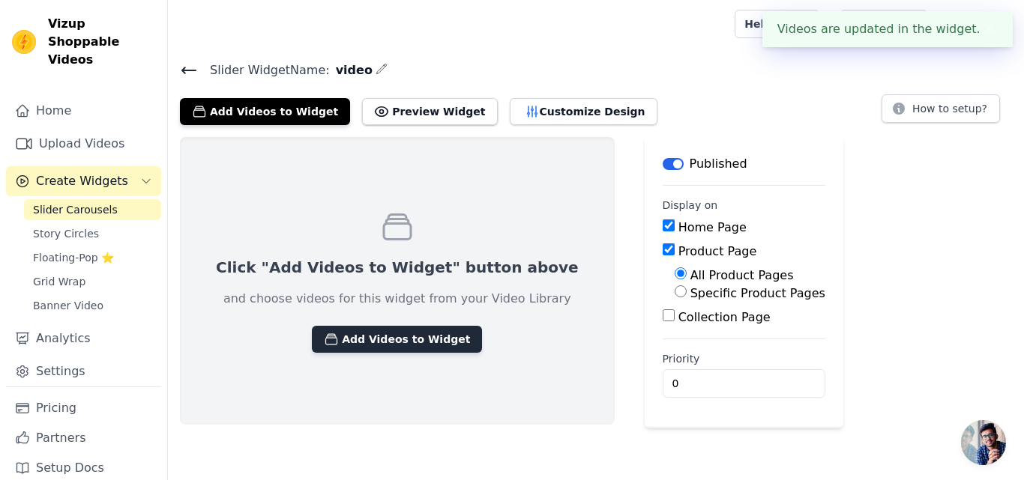
click at [341, 335] on button "Add Videos to Widget" at bounding box center [397, 339] width 170 height 27
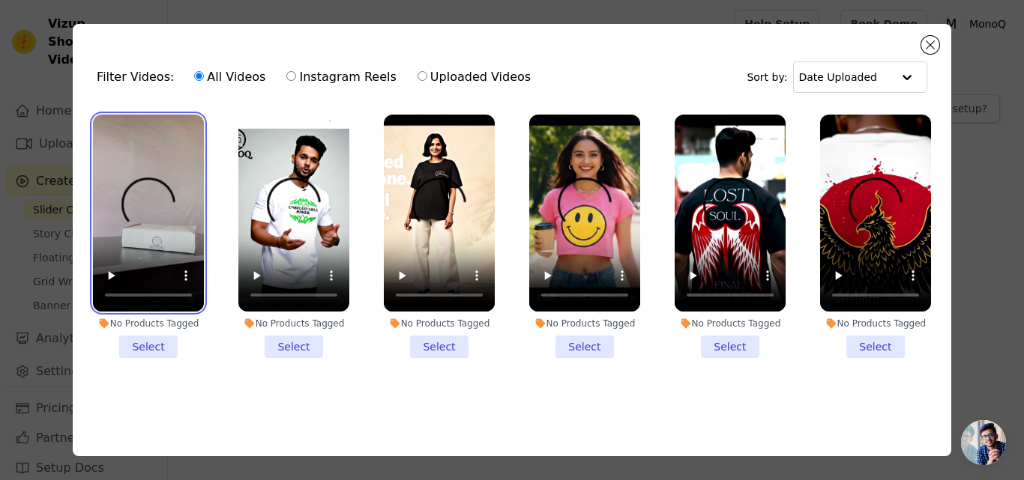
click at [175, 200] on video at bounding box center [148, 213] width 111 height 197
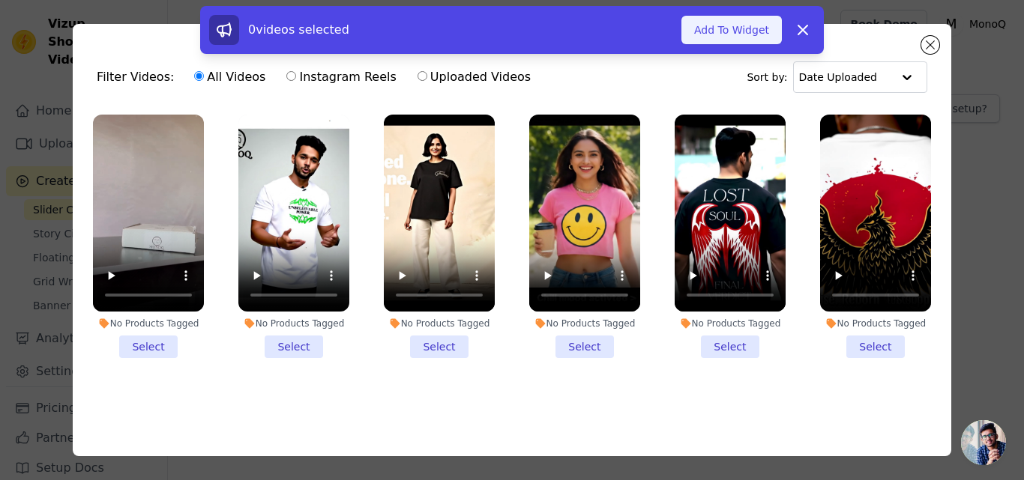
click at [751, 31] on button "Add To Widget" at bounding box center [731, 30] width 100 height 28
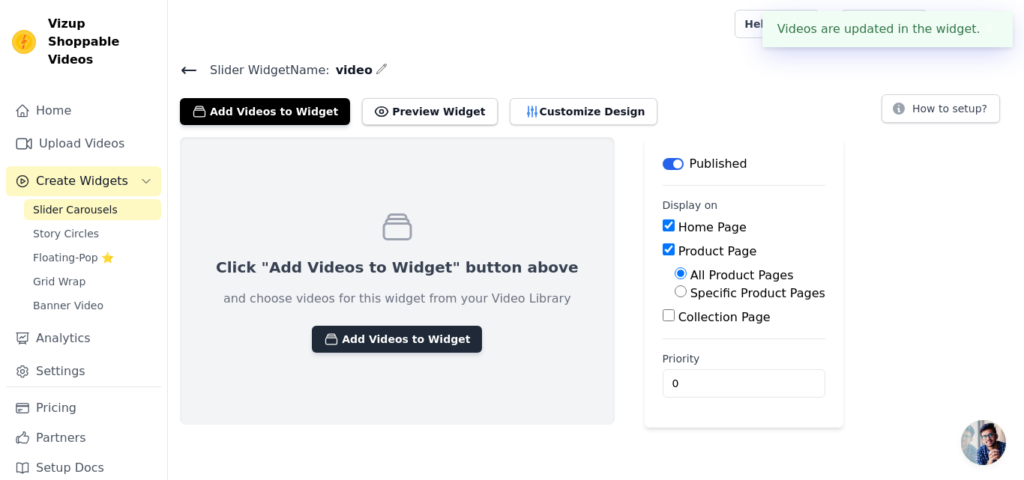
click at [366, 335] on button "Add Videos to Widget" at bounding box center [397, 339] width 170 height 27
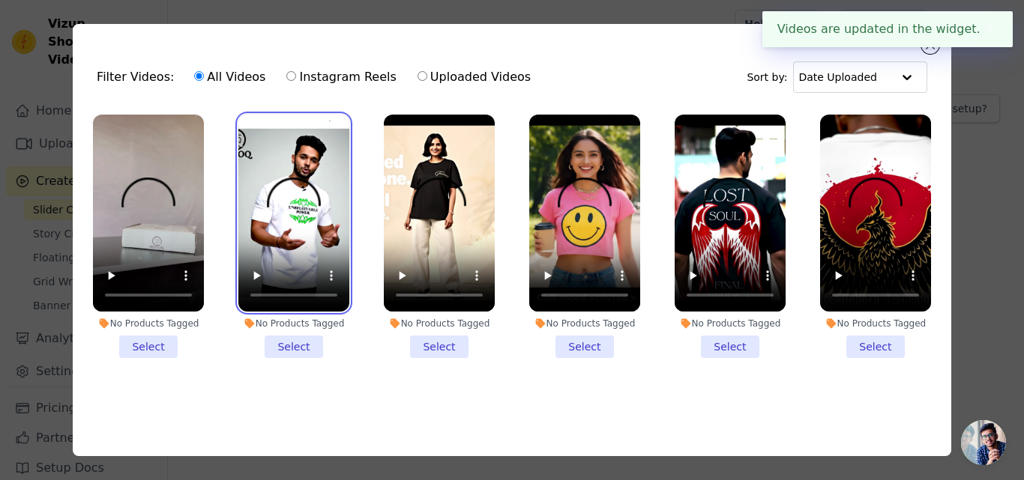
click at [286, 207] on video at bounding box center [293, 213] width 111 height 197
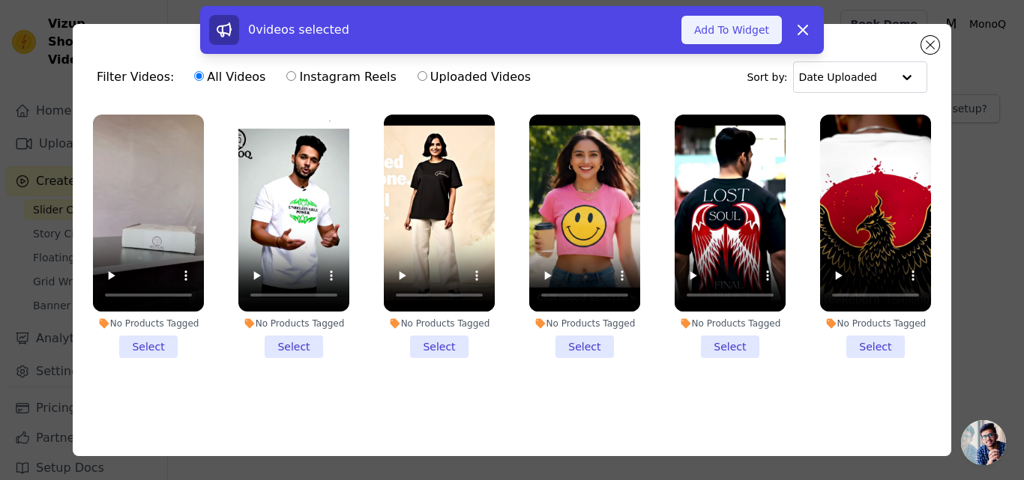
click at [750, 22] on button "Add To Widget" at bounding box center [731, 30] width 100 height 28
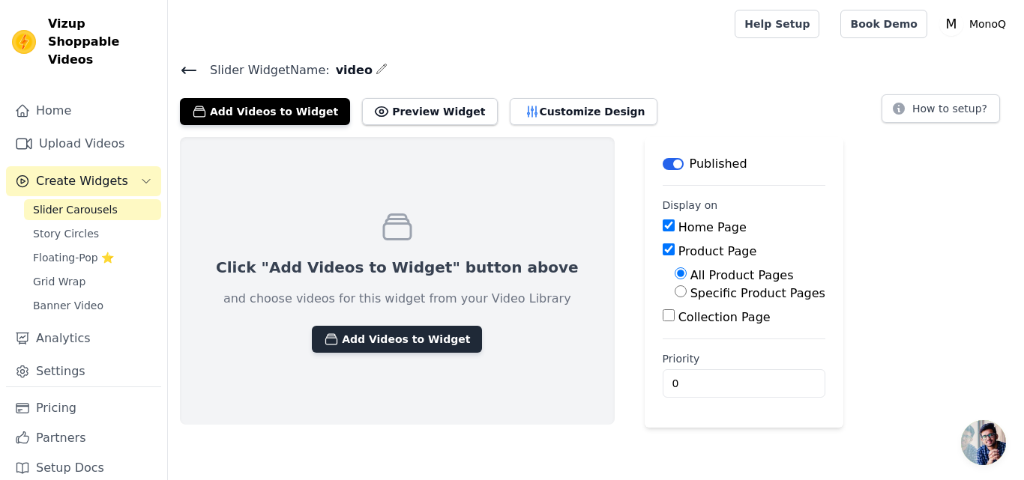
click at [400, 328] on button "Add Videos to Widget" at bounding box center [397, 339] width 170 height 27
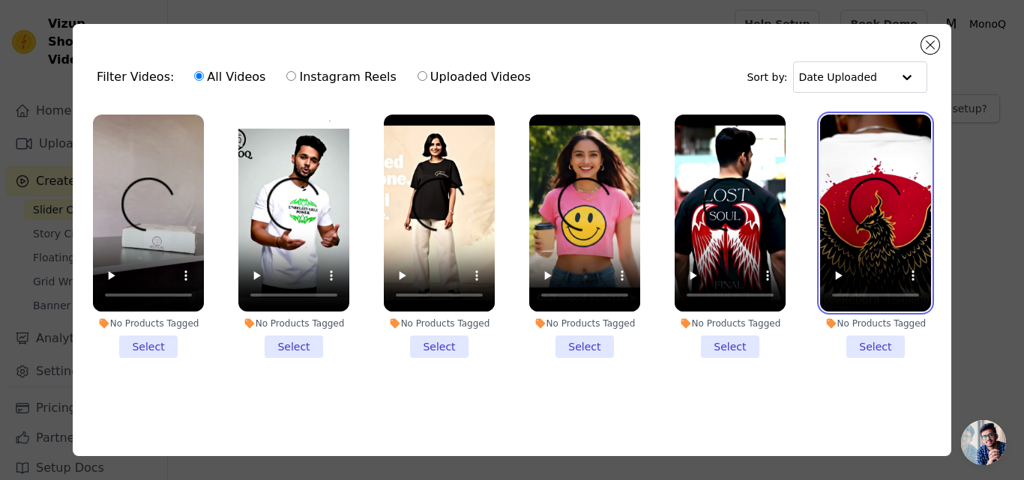
click at [839, 215] on video at bounding box center [875, 213] width 111 height 197
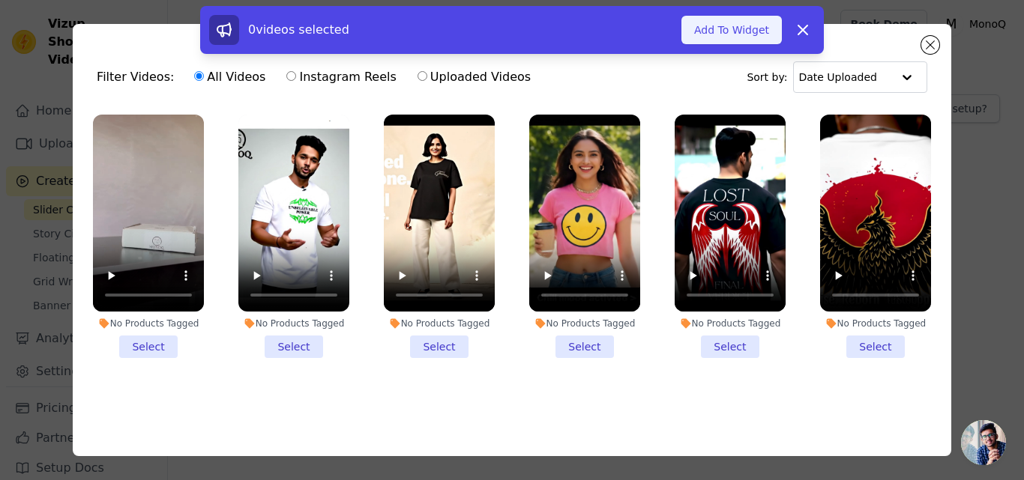
click at [756, 37] on button "Add To Widget" at bounding box center [731, 30] width 100 height 28
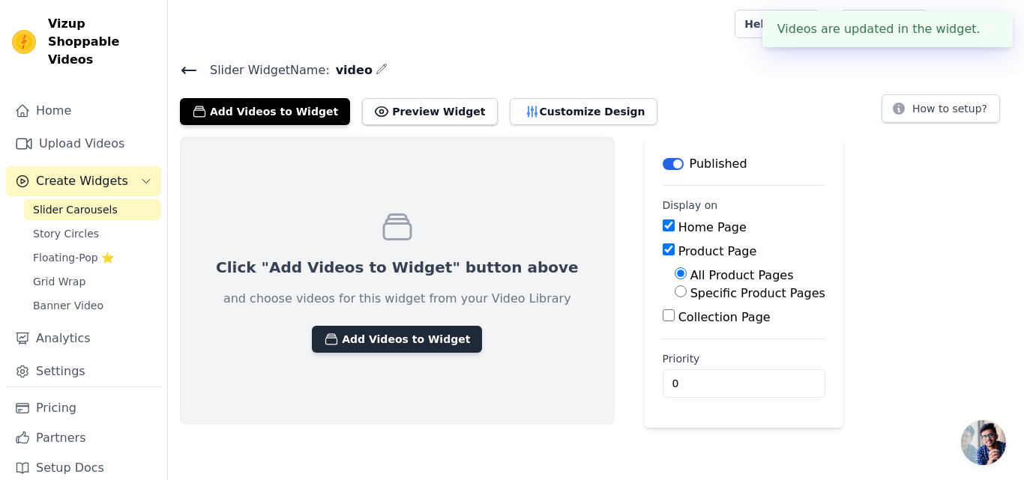
click at [385, 335] on button "Add Videos to Widget" at bounding box center [397, 339] width 170 height 27
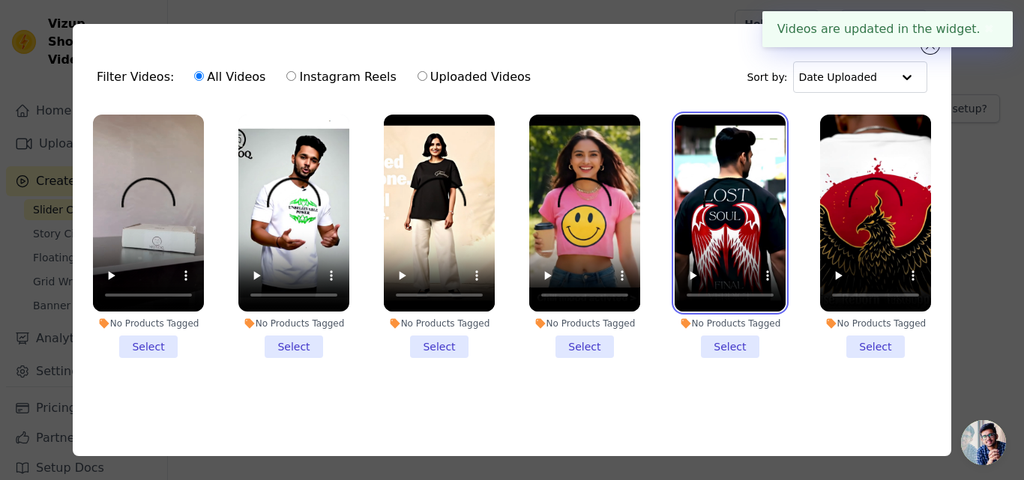
click at [726, 204] on video at bounding box center [730, 213] width 111 height 197
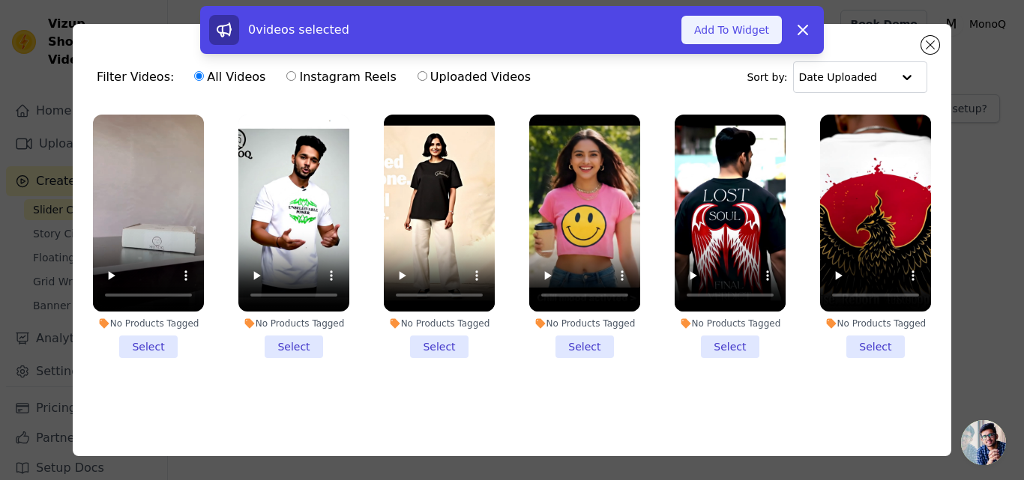
click at [719, 34] on button "Add To Widget" at bounding box center [731, 30] width 100 height 28
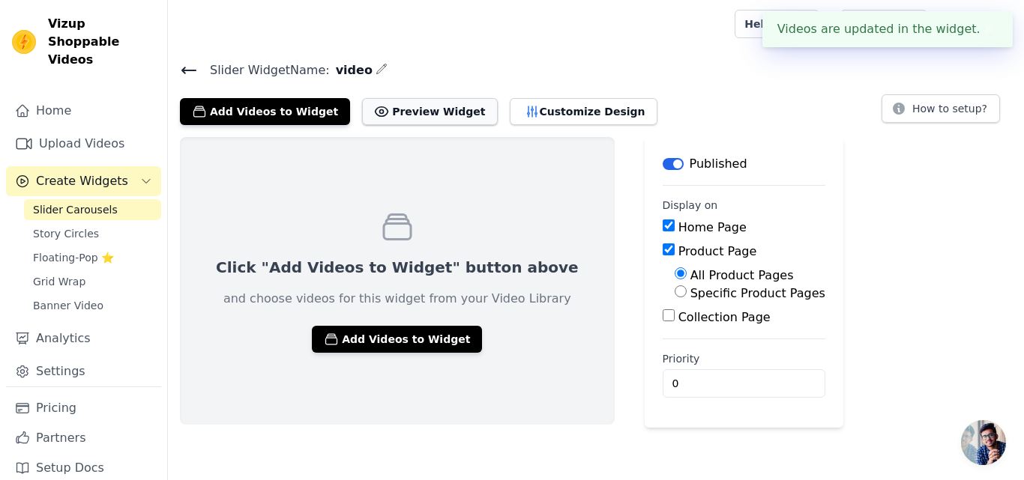
click at [404, 109] on button "Preview Widget" at bounding box center [429, 111] width 135 height 27
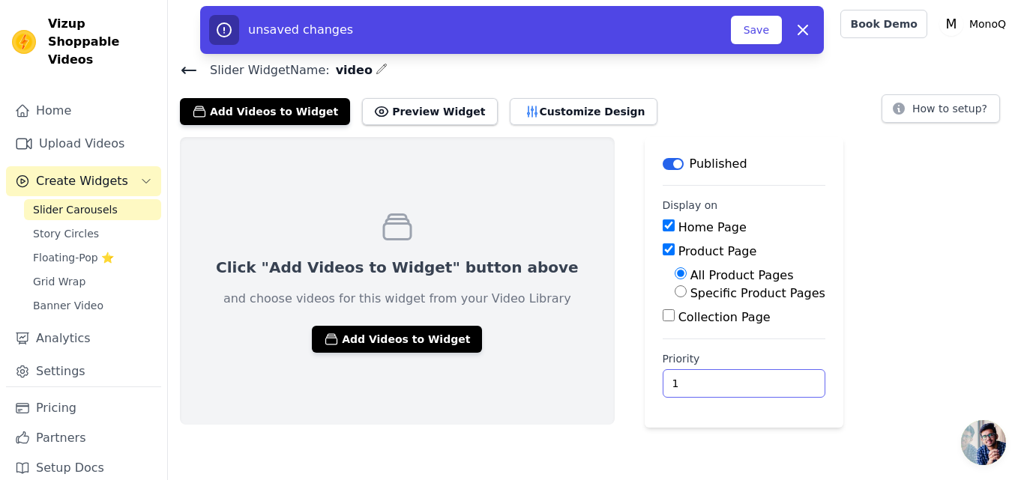
click at [715, 382] on input "1" at bounding box center [744, 384] width 163 height 28
click at [764, 25] on button "Save" at bounding box center [756, 30] width 51 height 28
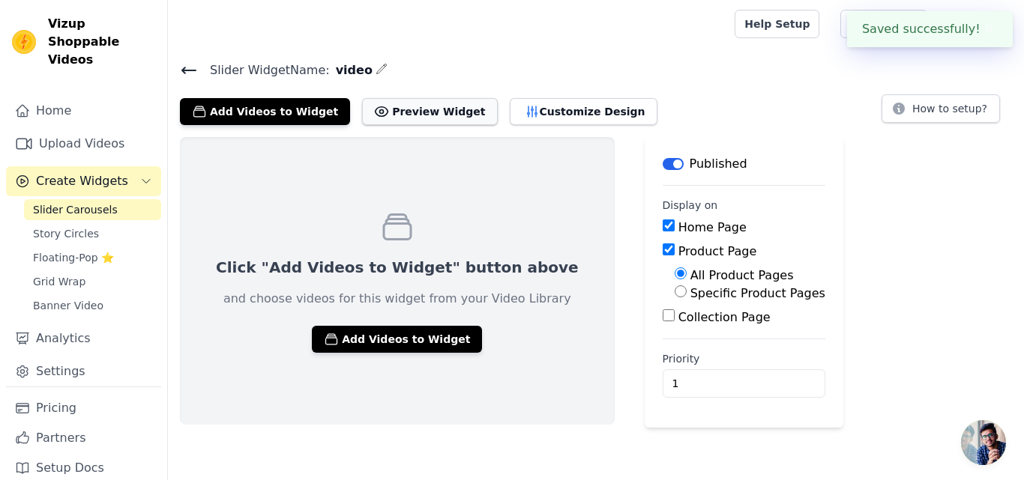
click at [400, 109] on button "Preview Widget" at bounding box center [429, 111] width 135 height 27
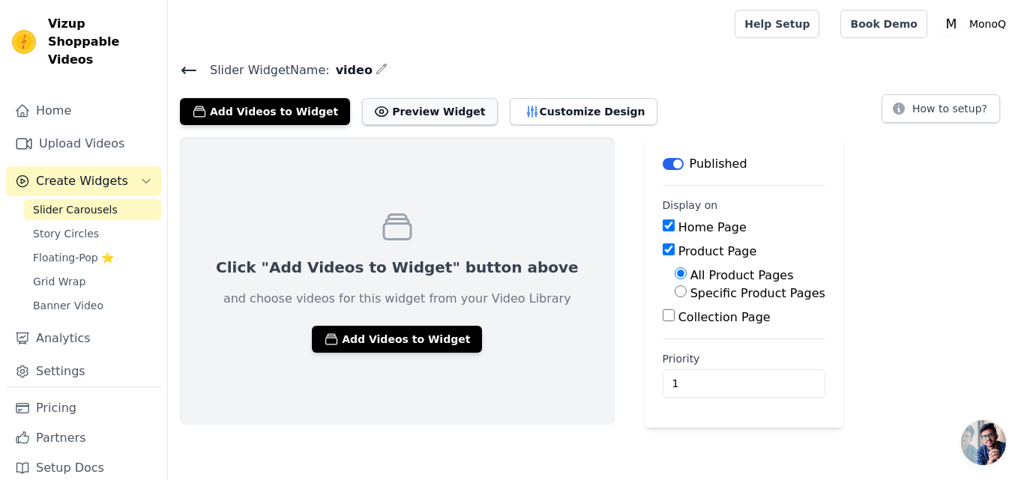
click at [405, 105] on button "Preview Widget" at bounding box center [429, 111] width 135 height 27
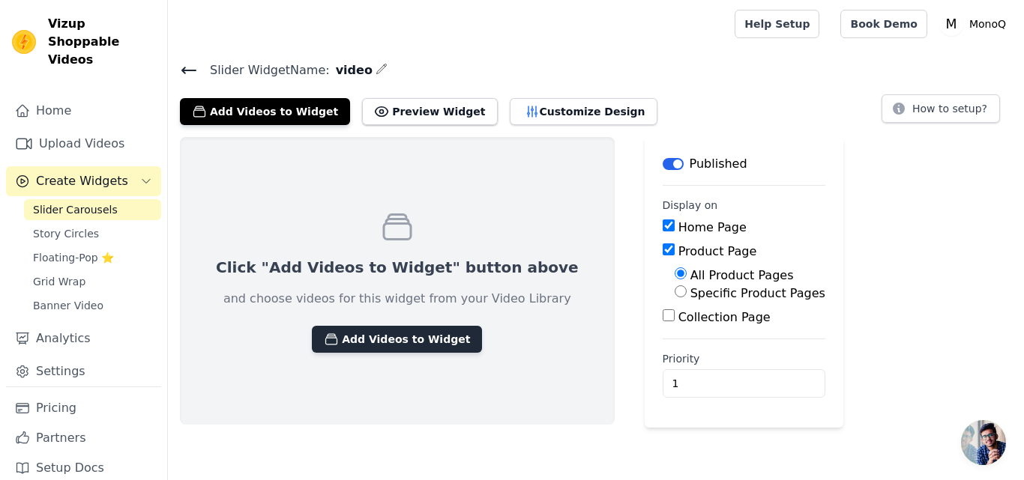
click at [382, 334] on button "Add Videos to Widget" at bounding box center [397, 339] width 170 height 27
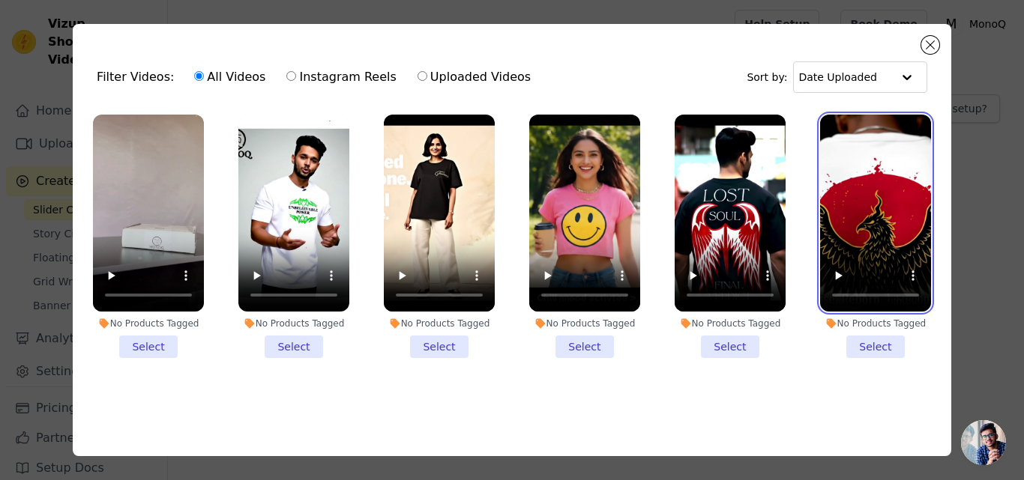
click at [877, 176] on video at bounding box center [875, 213] width 111 height 197
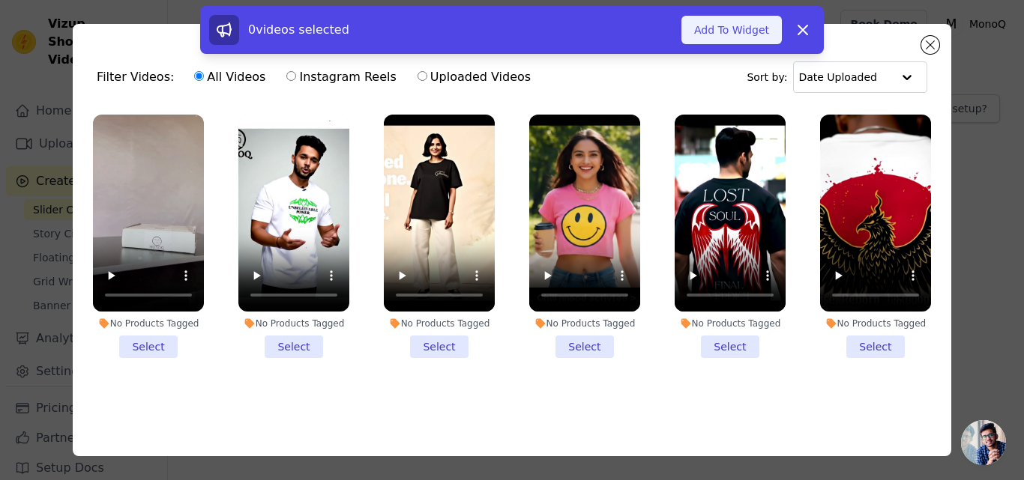
click at [741, 28] on button "Add To Widget" at bounding box center [731, 30] width 100 height 28
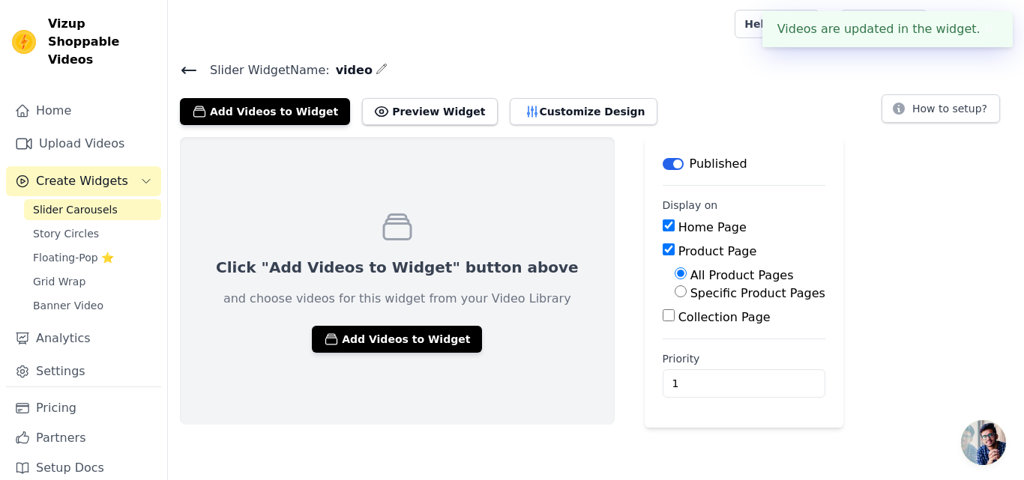
click at [903, 31] on div "Videos are updated in the widget. ✖" at bounding box center [887, 29] width 250 height 36
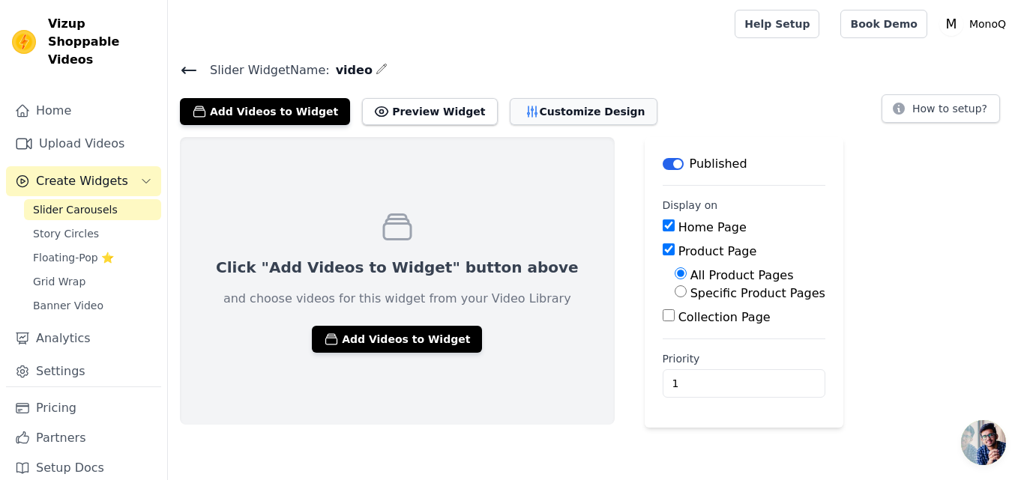
click at [550, 107] on button "Customize Design" at bounding box center [584, 111] width 148 height 27
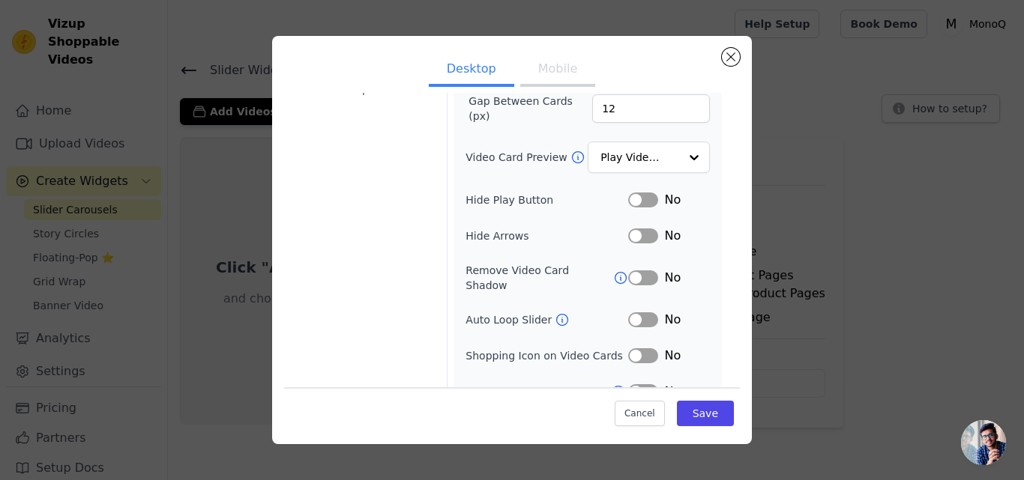
scroll to position [172, 0]
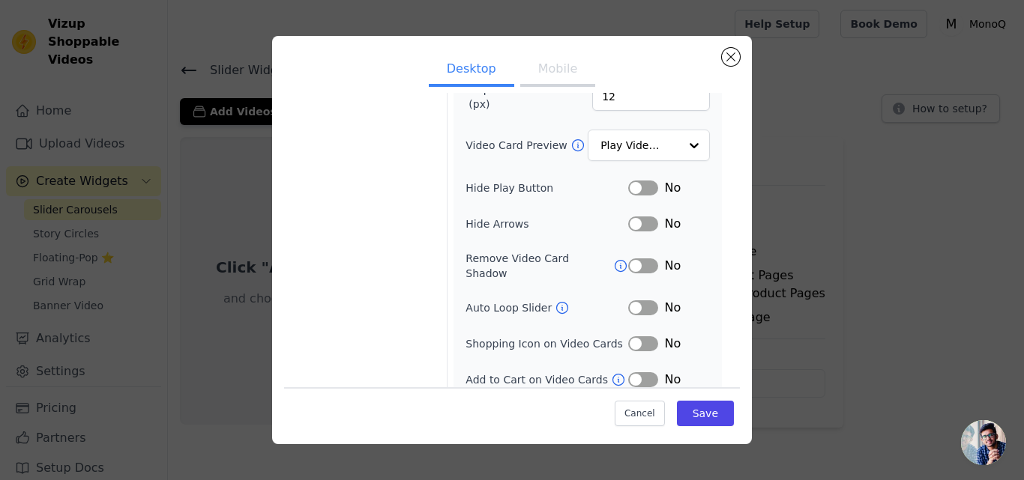
click at [631, 301] on button "Label" at bounding box center [643, 308] width 30 height 15
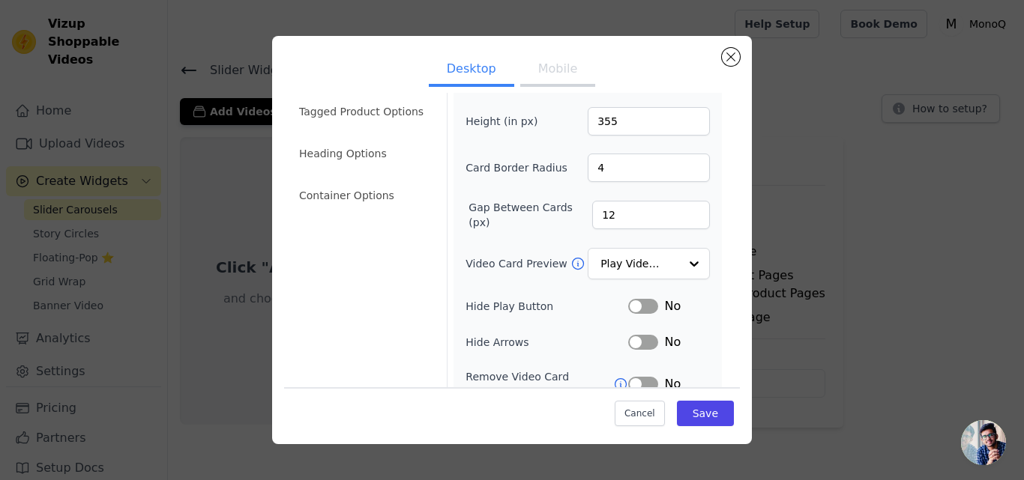
scroll to position [0, 0]
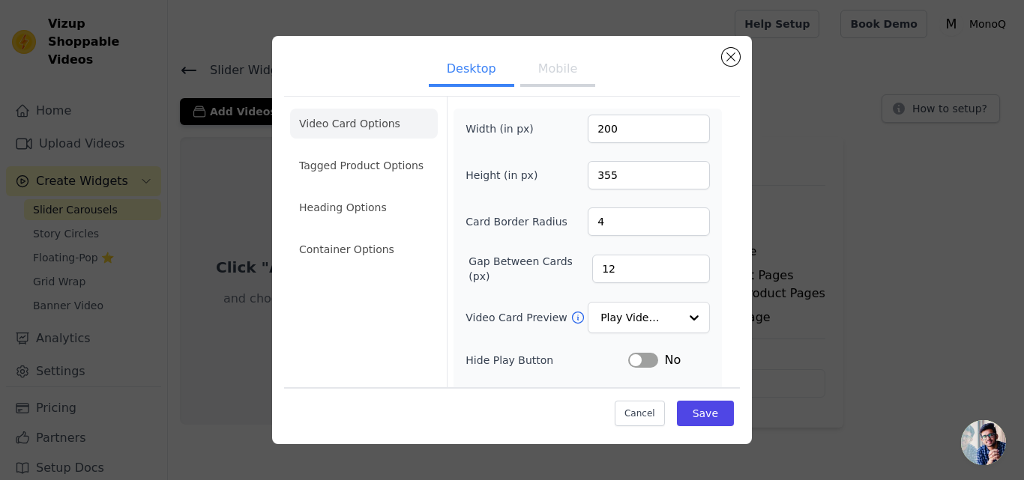
click at [557, 64] on button "Mobile" at bounding box center [557, 70] width 75 height 33
click at [457, 67] on button "Desktop" at bounding box center [471, 70] width 85 height 33
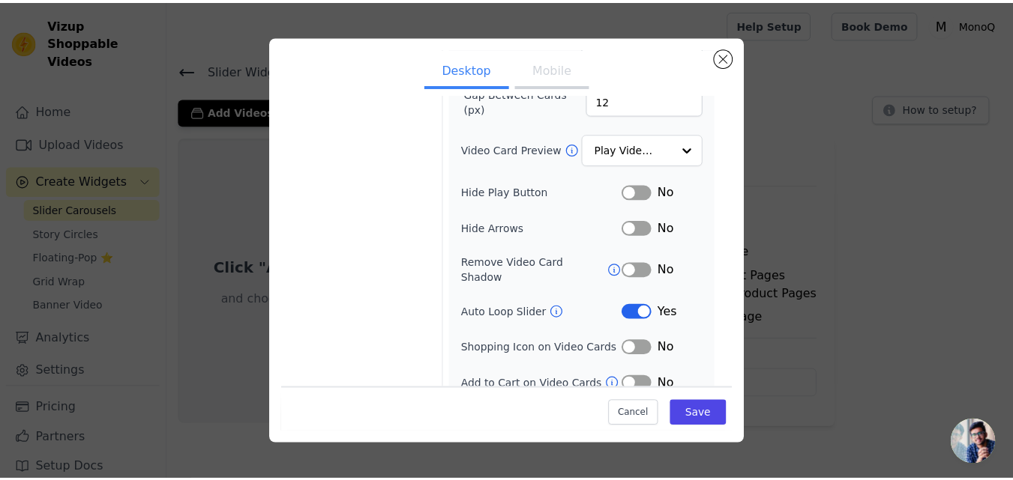
scroll to position [172, 0]
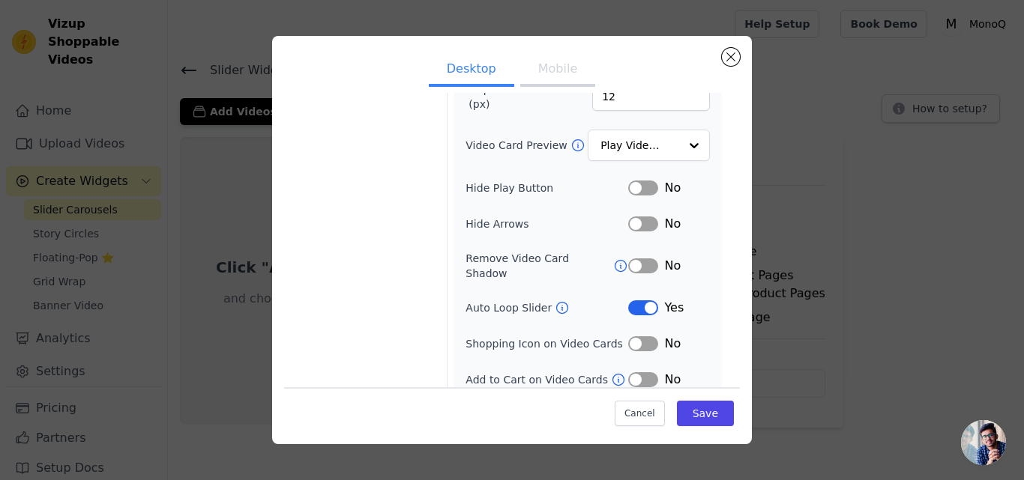
click at [630, 373] on button "Label" at bounding box center [643, 380] width 30 height 15
click at [693, 411] on button "Save" at bounding box center [705, 413] width 57 height 25
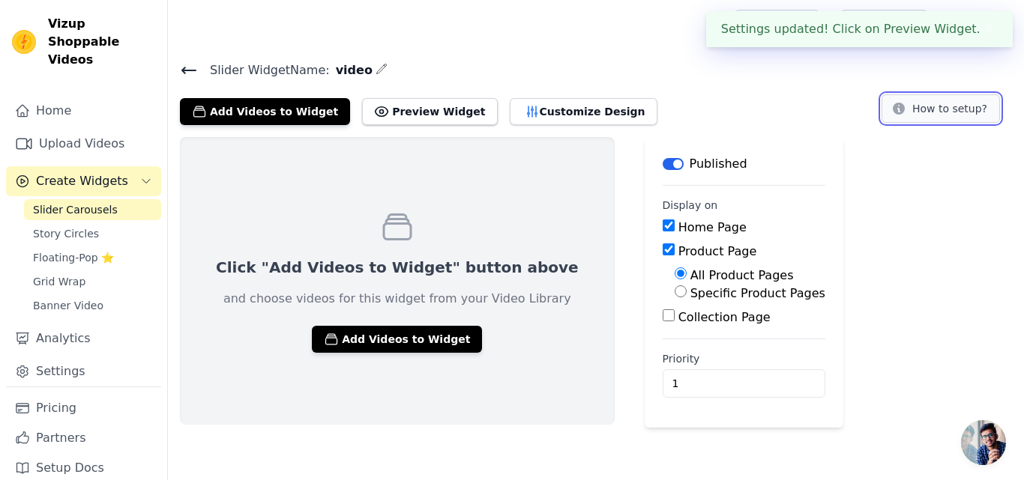
click at [948, 104] on button "How to setup?" at bounding box center [940, 108] width 118 height 28
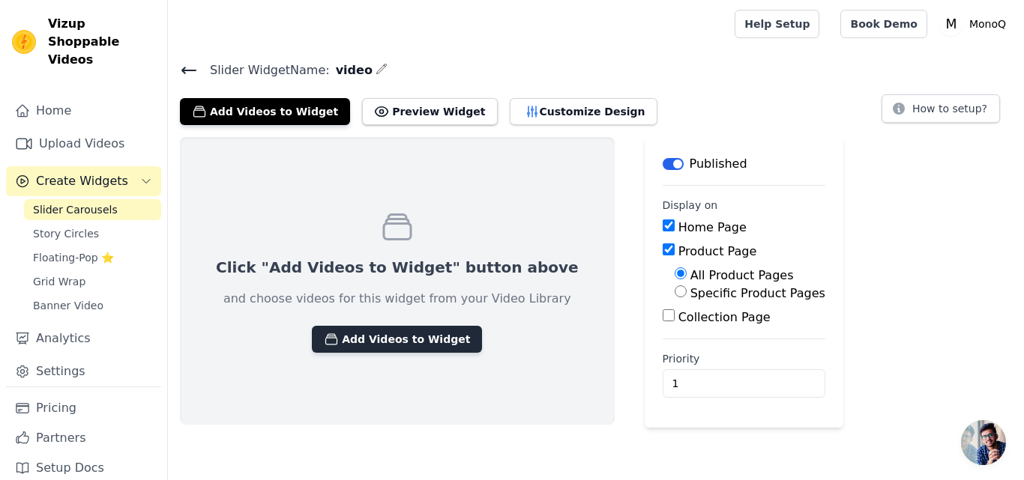
click at [380, 337] on button "Add Videos to Widget" at bounding box center [397, 339] width 170 height 27
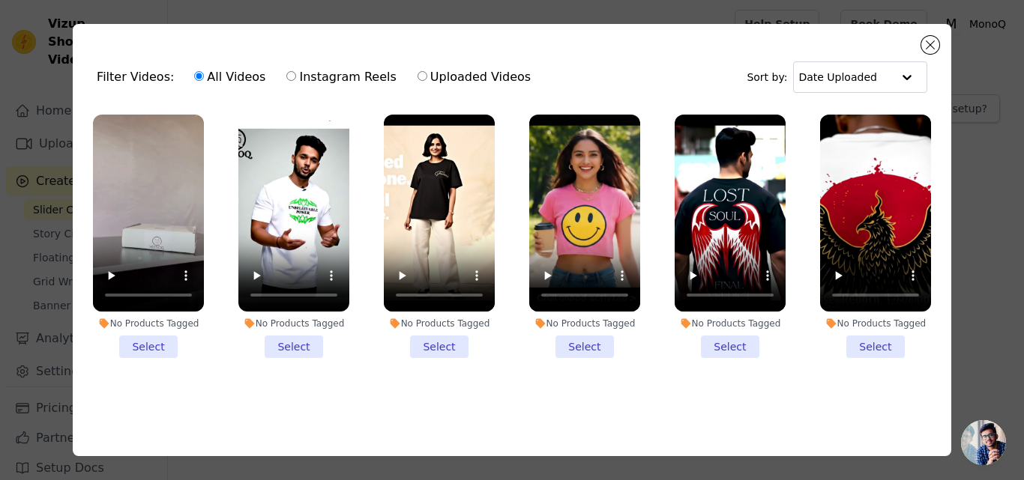
click at [154, 347] on li "No Products Tagged Select" at bounding box center [148, 237] width 111 height 244
click at [0, 0] on input "No Products Tagged Select" at bounding box center [0, 0] width 0 height 0
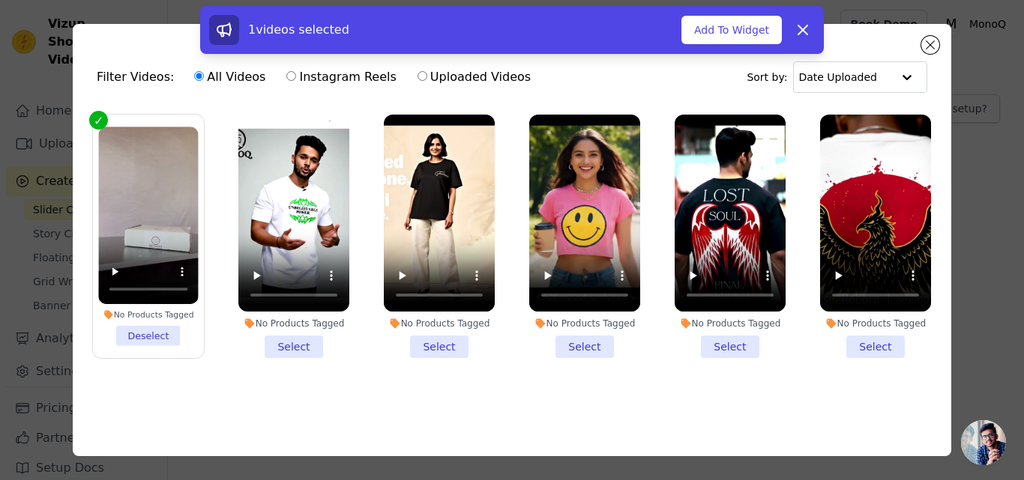
click at [298, 347] on li "No Products Tagged Select" at bounding box center [293, 237] width 111 height 244
click at [0, 0] on input "No Products Tagged Select" at bounding box center [0, 0] width 0 height 0
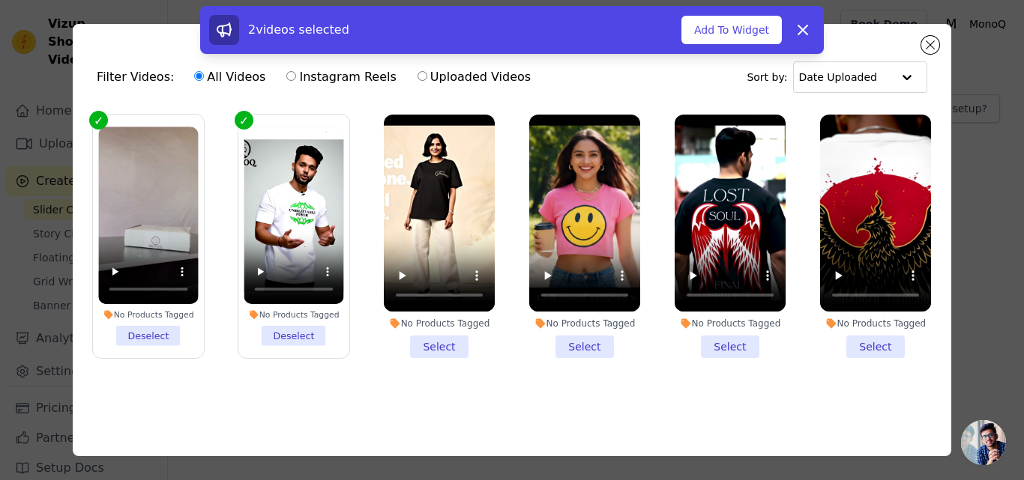
click at [435, 342] on li "No Products Tagged Select" at bounding box center [439, 237] width 111 height 244
click at [0, 0] on input "No Products Tagged Select" at bounding box center [0, 0] width 0 height 0
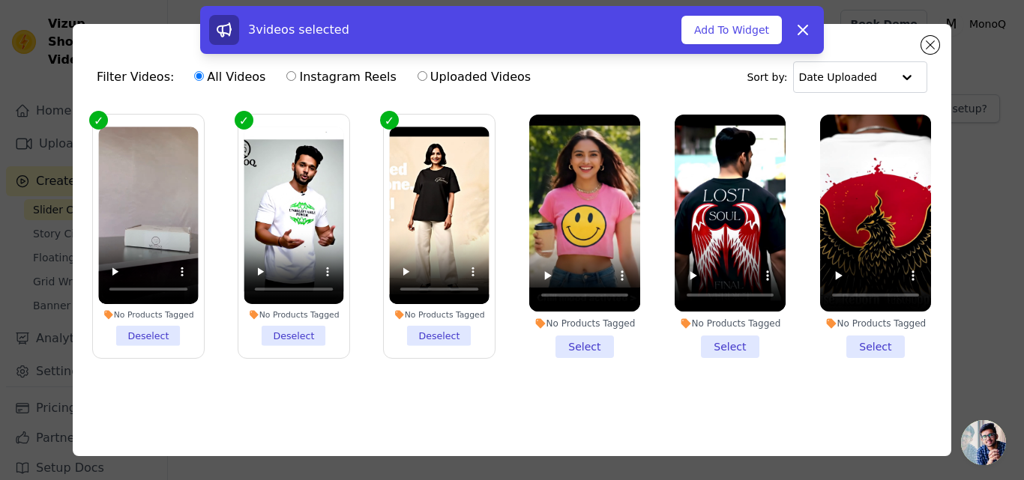
click at [588, 343] on li "No Products Tagged Select" at bounding box center [584, 237] width 111 height 244
click at [0, 0] on input "No Products Tagged Select" at bounding box center [0, 0] width 0 height 0
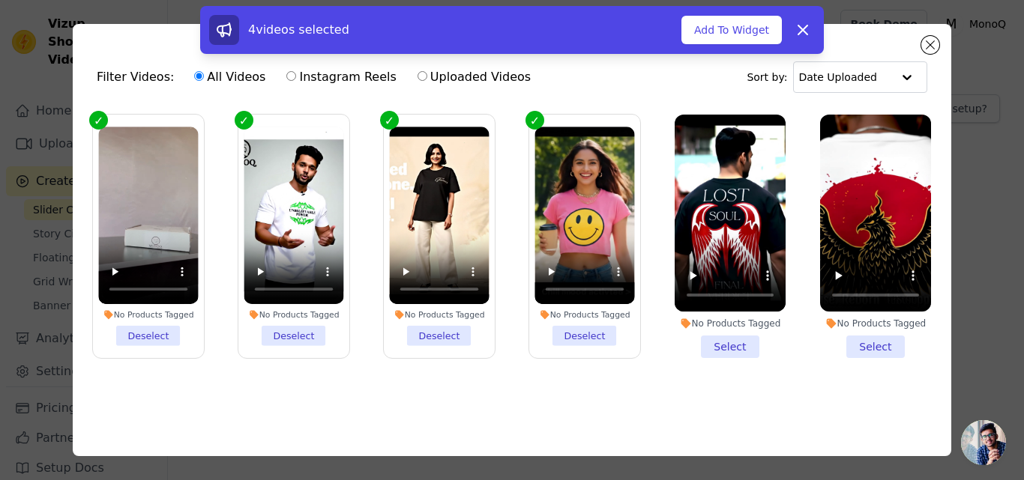
click at [717, 343] on li "No Products Tagged Select" at bounding box center [730, 237] width 111 height 244
click at [0, 0] on input "No Products Tagged Select" at bounding box center [0, 0] width 0 height 0
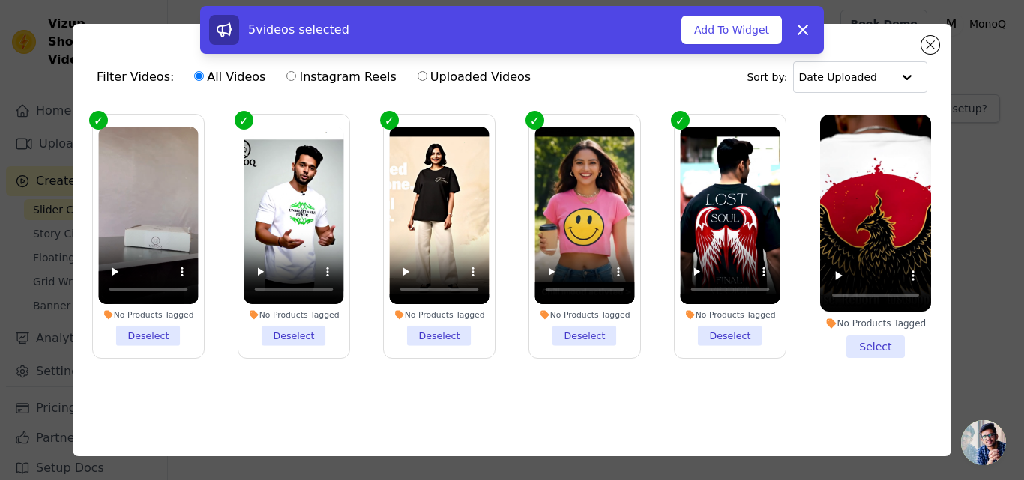
click at [859, 340] on li "No Products Tagged Select" at bounding box center [875, 237] width 111 height 244
click at [0, 0] on input "No Products Tagged Select" at bounding box center [0, 0] width 0 height 0
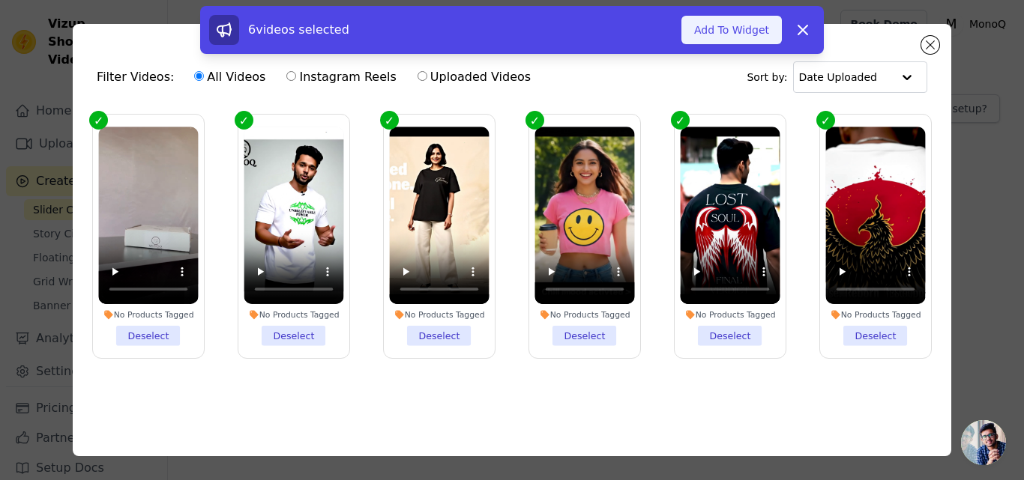
click at [739, 31] on button "Add To Widget" at bounding box center [731, 30] width 100 height 28
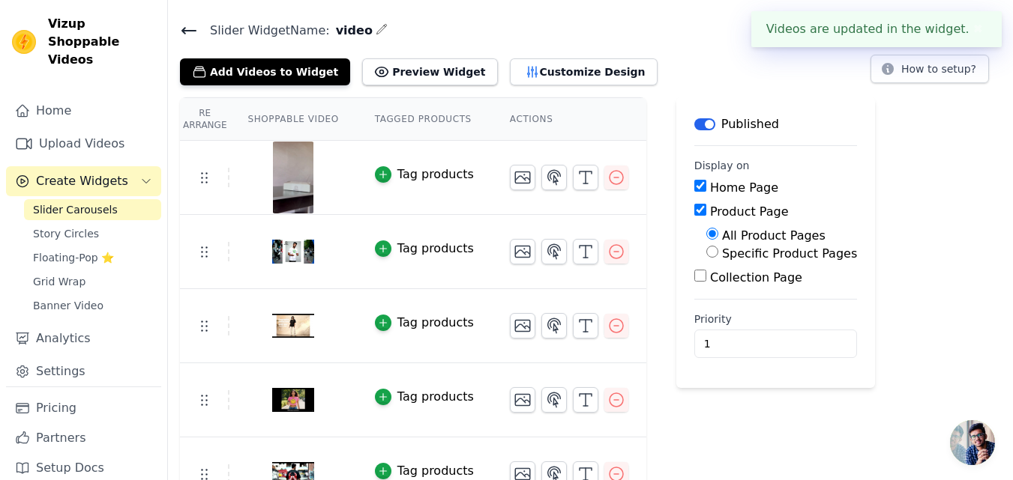
scroll to position [75, 0]
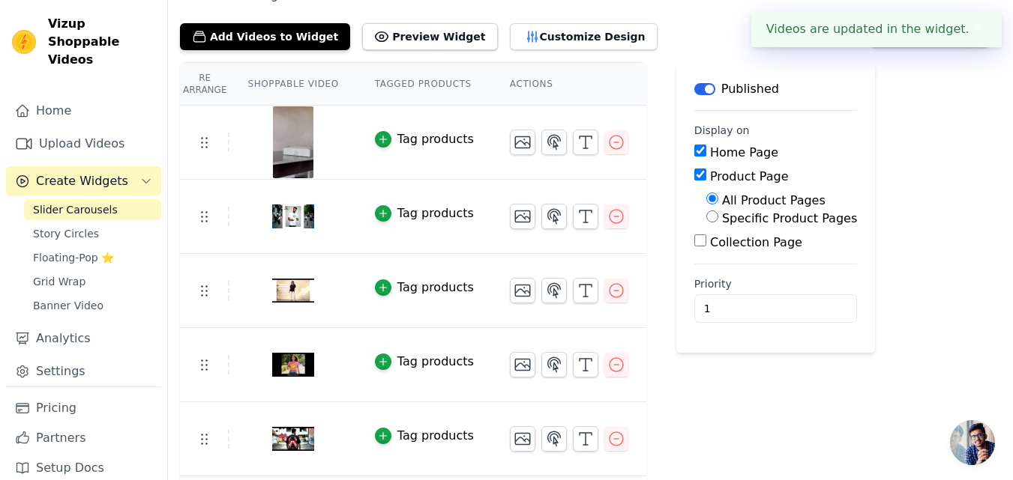
click at [976, 28] on button "✖" at bounding box center [977, 29] width 17 height 18
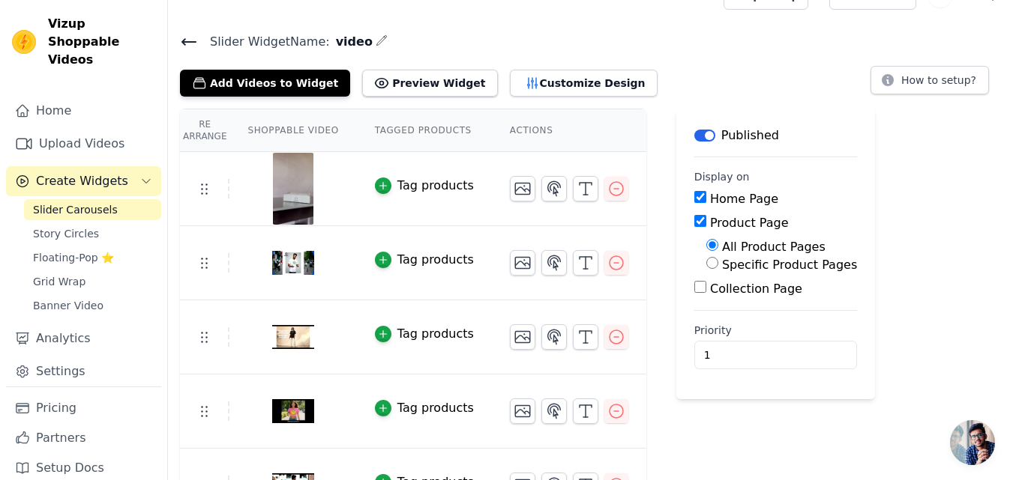
scroll to position [0, 0]
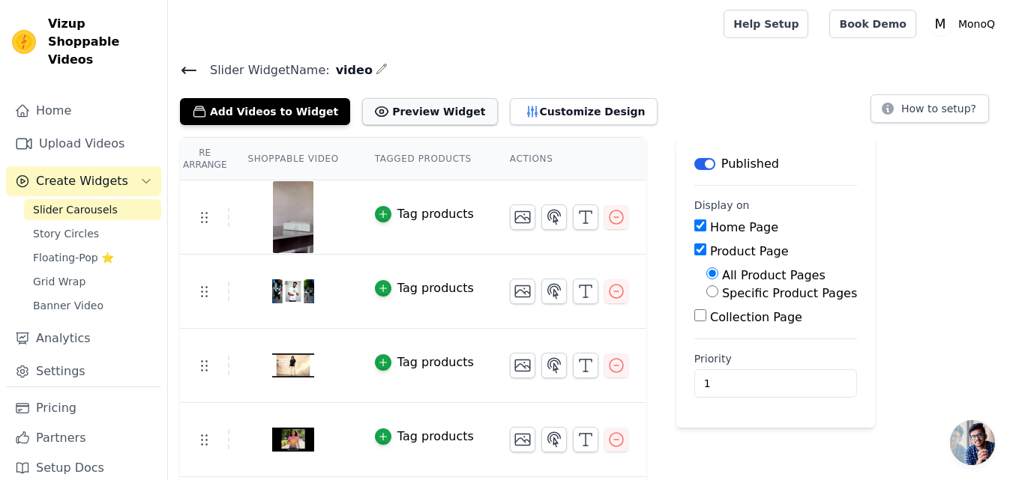
click at [406, 111] on button "Preview Widget" at bounding box center [429, 111] width 135 height 27
click at [607, 217] on icon "button" at bounding box center [616, 217] width 18 height 18
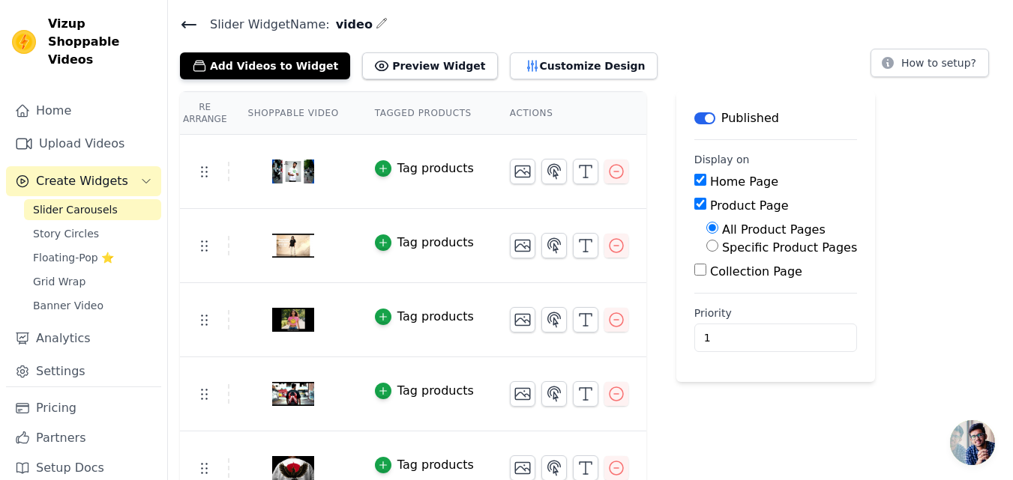
scroll to position [70, 0]
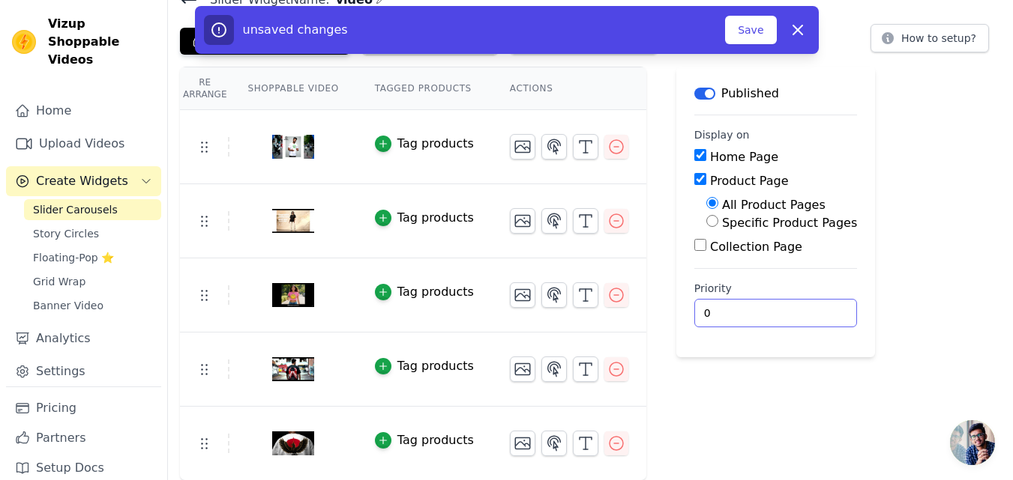
type input "0"
click at [786, 316] on input "0" at bounding box center [775, 313] width 163 height 28
click at [753, 25] on button "Save" at bounding box center [750, 30] width 51 height 28
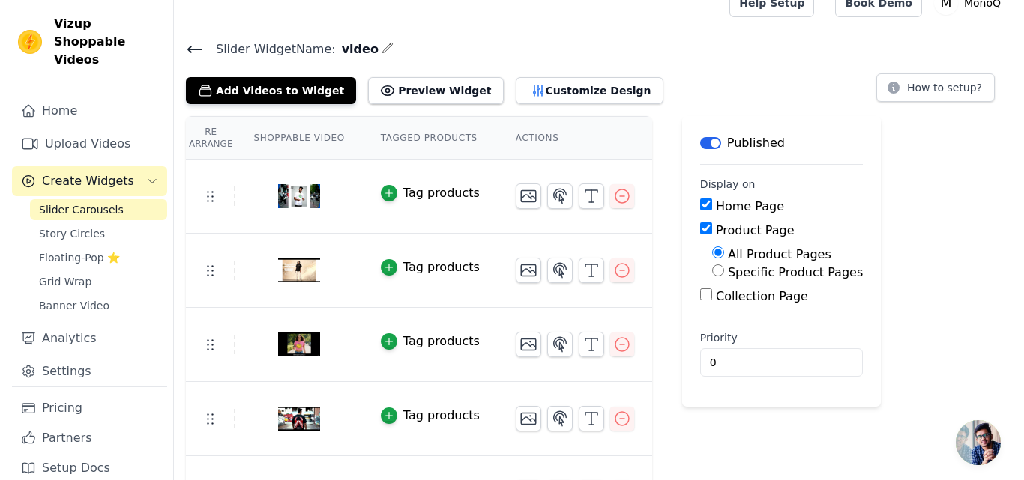
scroll to position [0, 0]
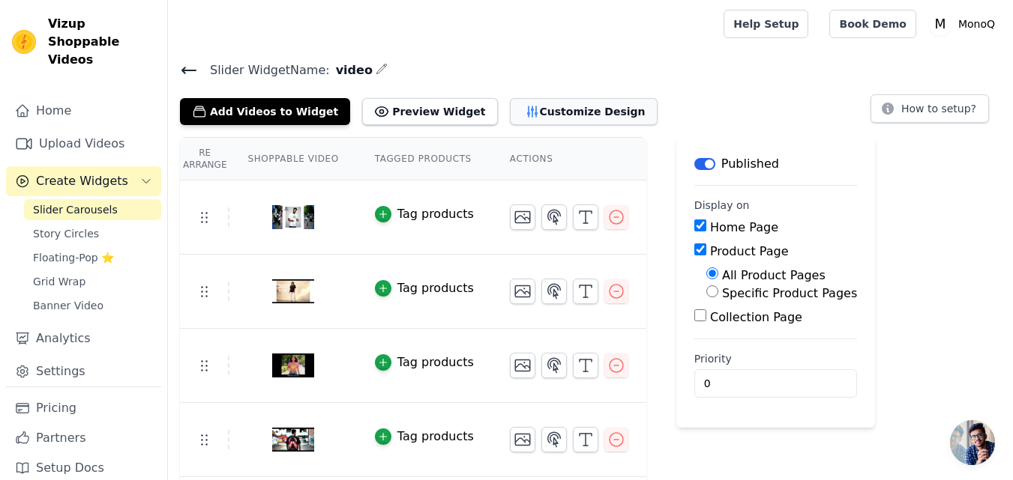
click at [534, 108] on button "Customize Design" at bounding box center [584, 111] width 148 height 27
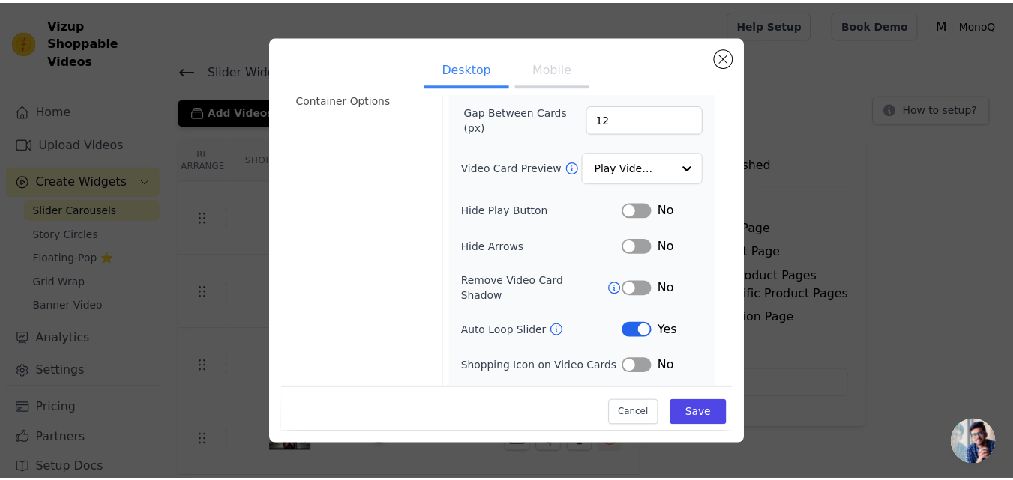
scroll to position [172, 0]
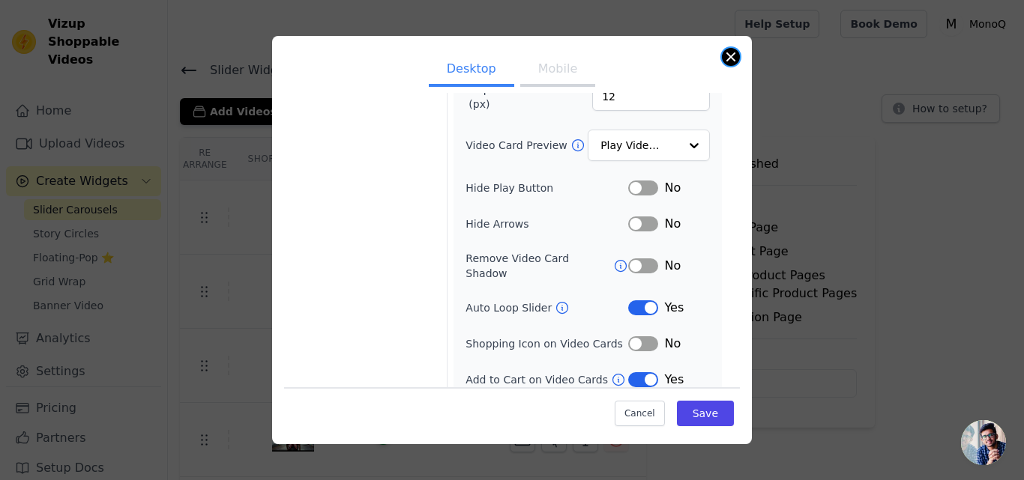
click at [727, 55] on button "Close modal" at bounding box center [731, 57] width 18 height 18
